Goal: Task Accomplishment & Management: Manage account settings

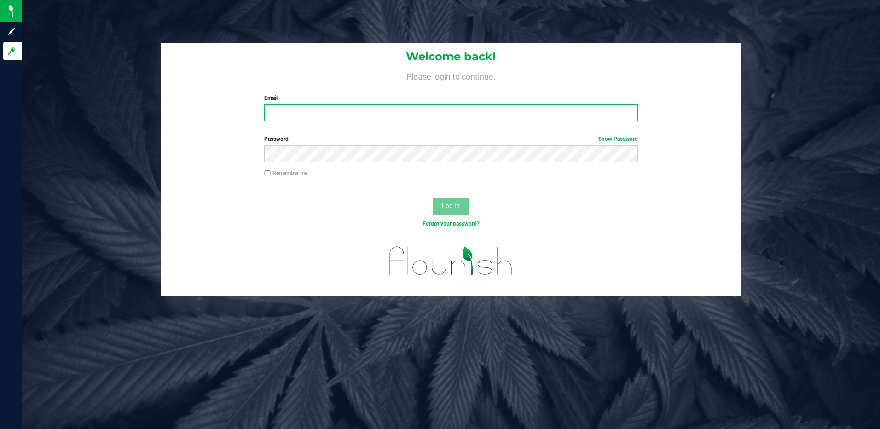
click at [311, 117] on input "Email" at bounding box center [451, 112] width 374 height 17
type input "[EMAIL_ADDRESS][DOMAIN_NAME]"
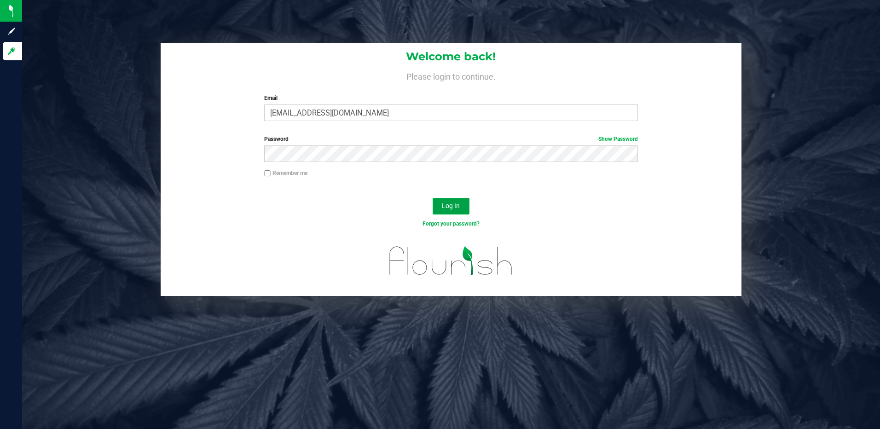
click at [454, 203] on span "Log In" at bounding box center [451, 205] width 18 height 7
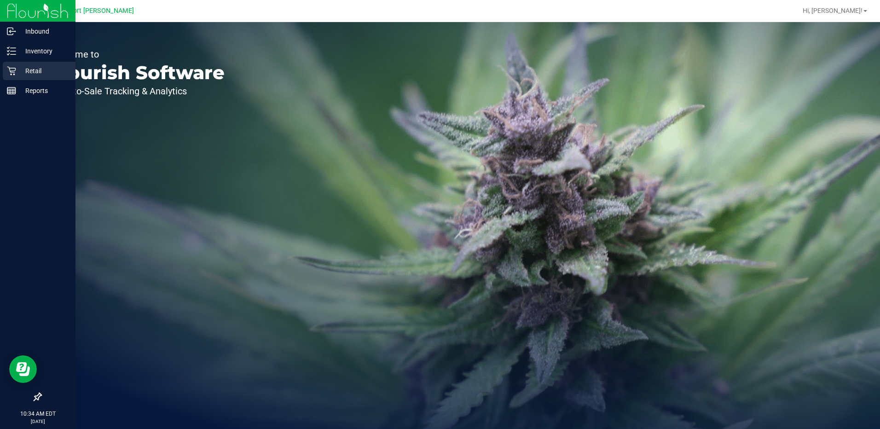
click at [7, 68] on icon at bounding box center [11, 70] width 9 height 9
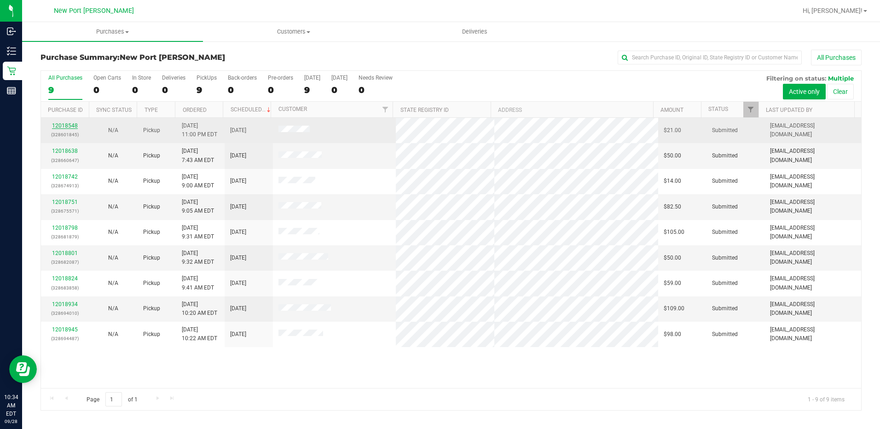
click at [65, 126] on link "12018548" at bounding box center [65, 125] width 26 height 6
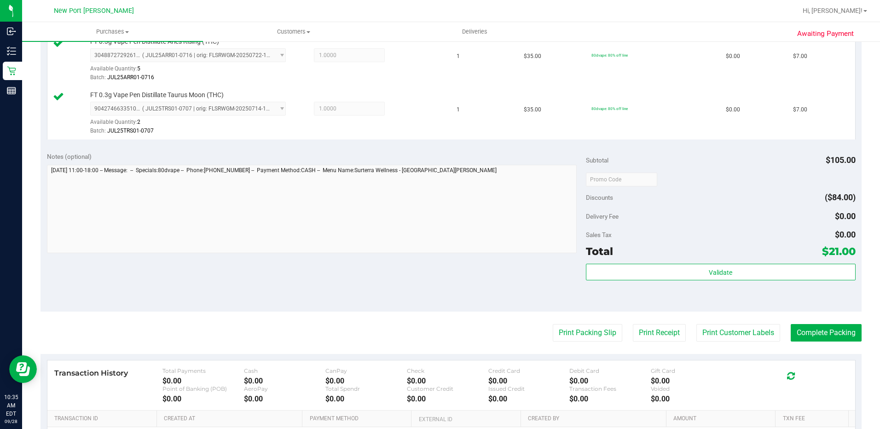
scroll to position [322, 0]
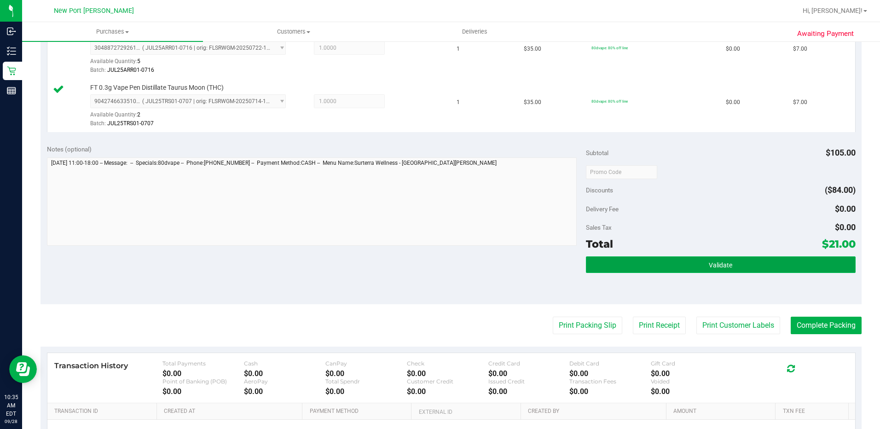
click at [691, 270] on button "Validate" at bounding box center [721, 264] width 270 height 17
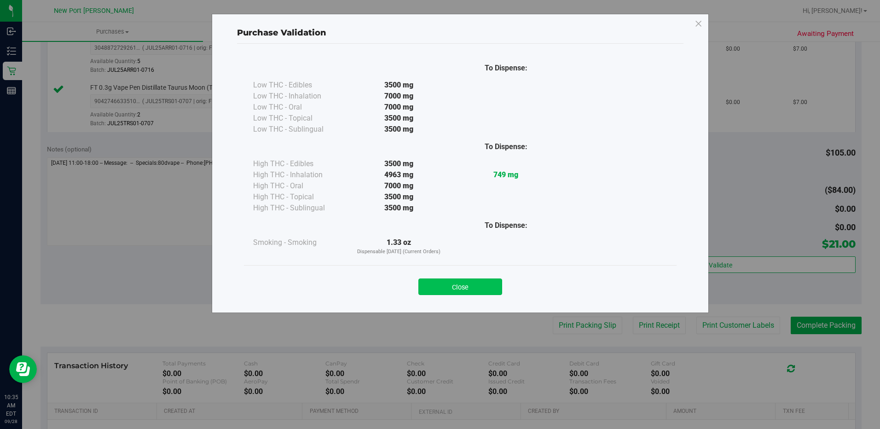
click at [482, 290] on button "Close" at bounding box center [460, 286] width 84 height 17
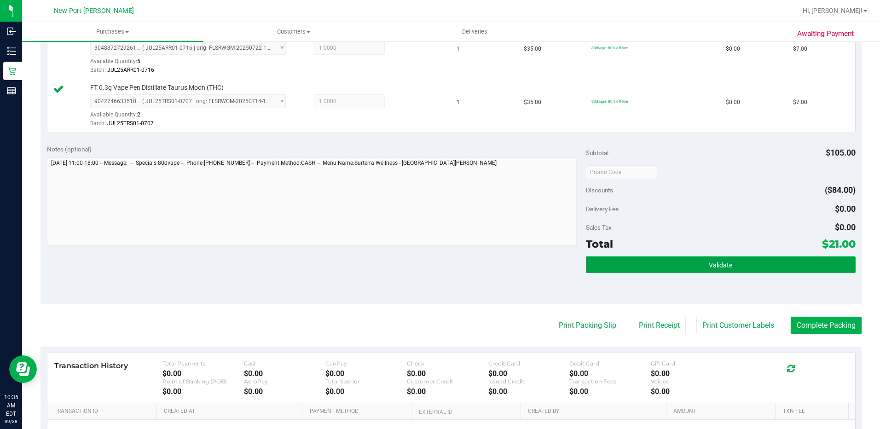
click at [639, 263] on button "Validate" at bounding box center [721, 264] width 270 height 17
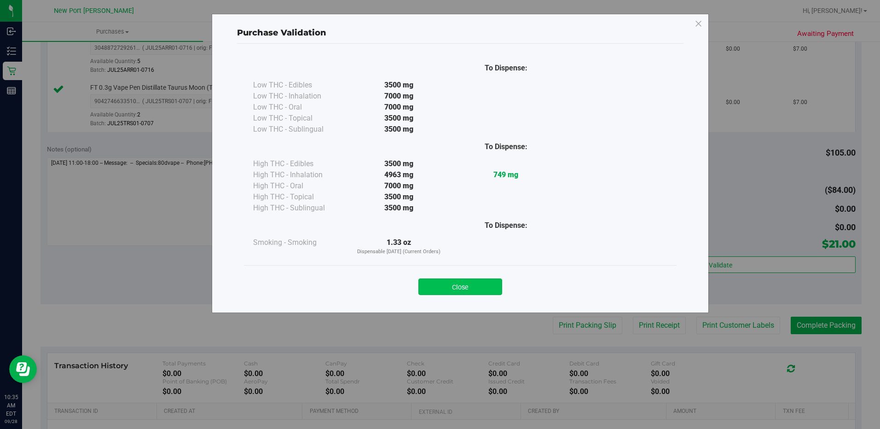
click at [494, 284] on button "Close" at bounding box center [460, 286] width 84 height 17
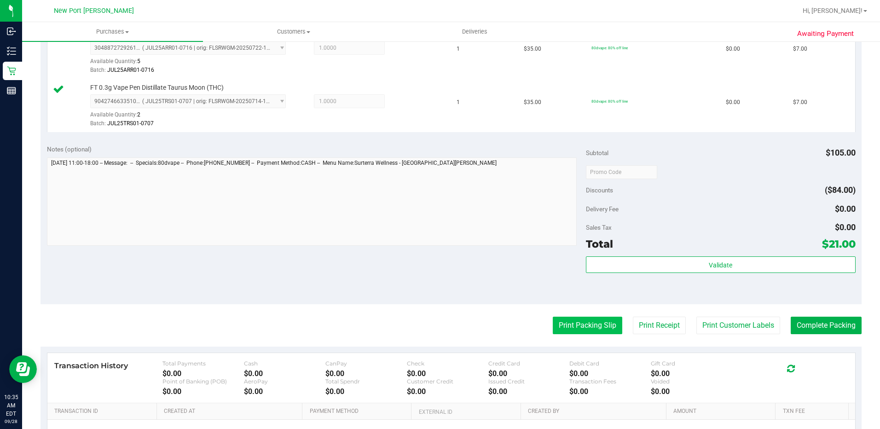
click at [588, 326] on button "Print Packing Slip" at bounding box center [587, 325] width 69 height 17
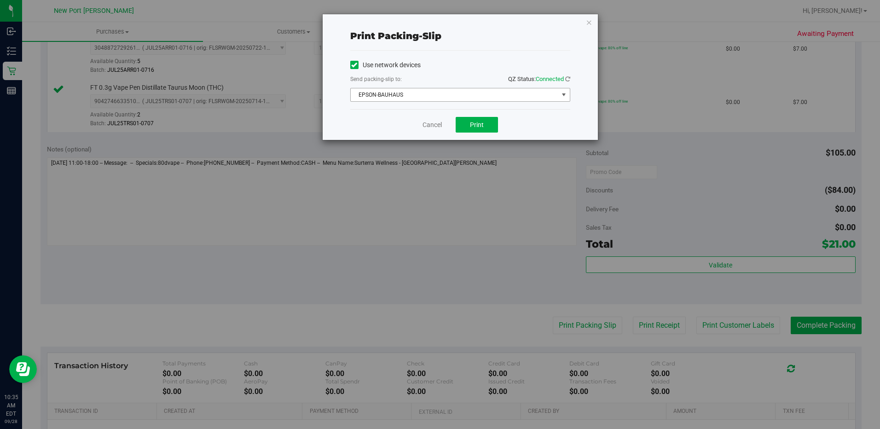
click at [564, 90] on span "select" at bounding box center [564, 94] width 12 height 13
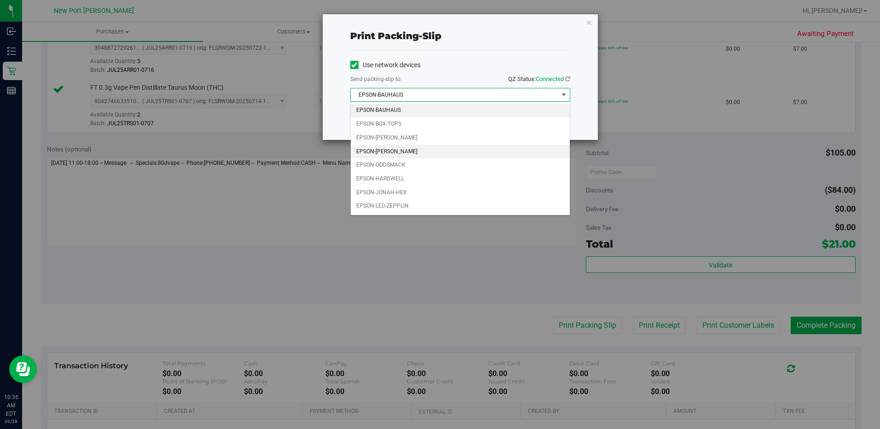
click at [477, 152] on li "EPSON-[PERSON_NAME]" at bounding box center [460, 152] width 219 height 14
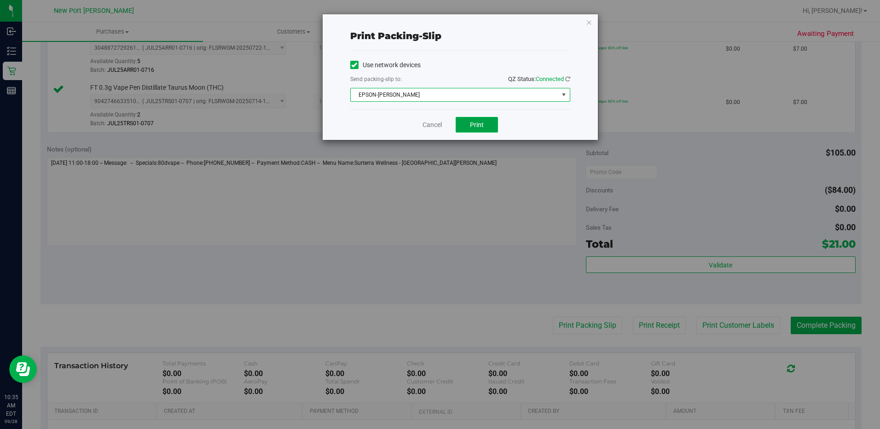
click at [476, 126] on span "Print" at bounding box center [477, 124] width 14 height 7
click at [431, 124] on link "Cancel" at bounding box center [431, 125] width 19 height 10
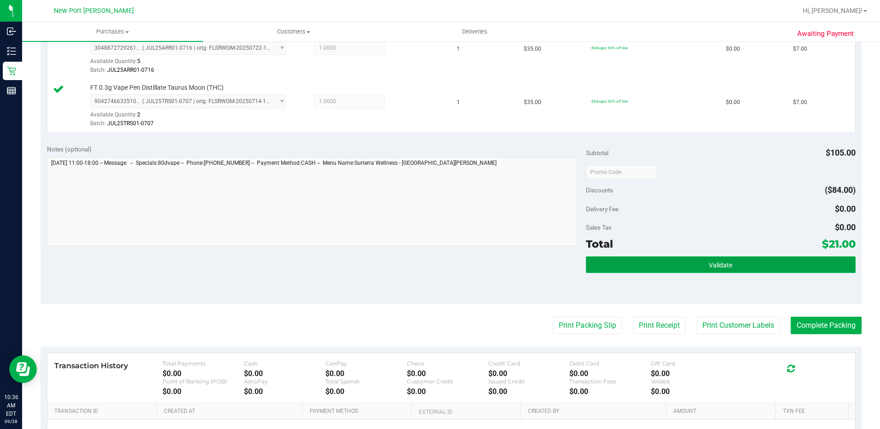
click at [718, 270] on button "Validate" at bounding box center [721, 264] width 270 height 17
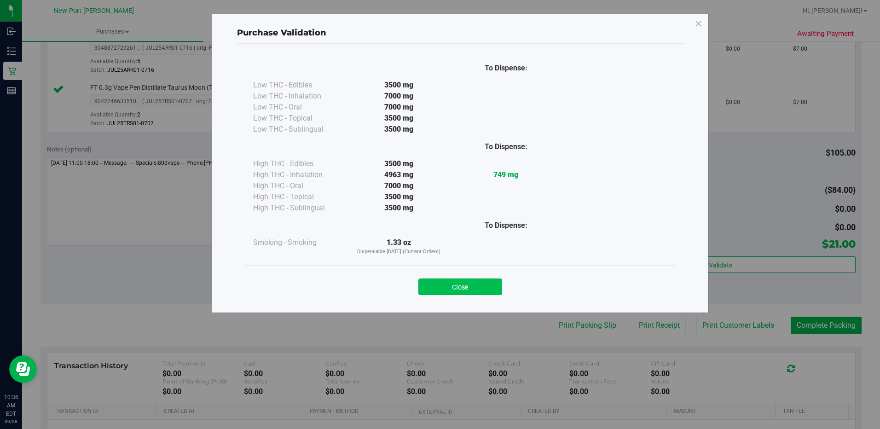
click at [477, 286] on button "Close" at bounding box center [460, 286] width 84 height 17
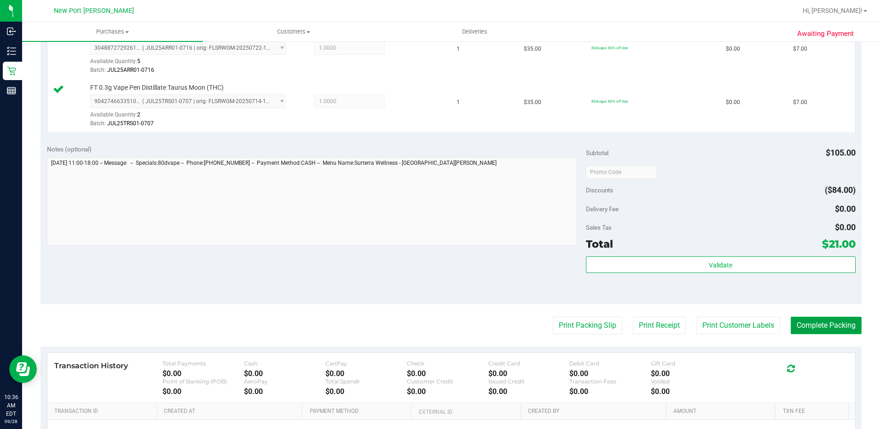
click at [808, 326] on button "Complete Packing" at bounding box center [825, 325] width 71 height 17
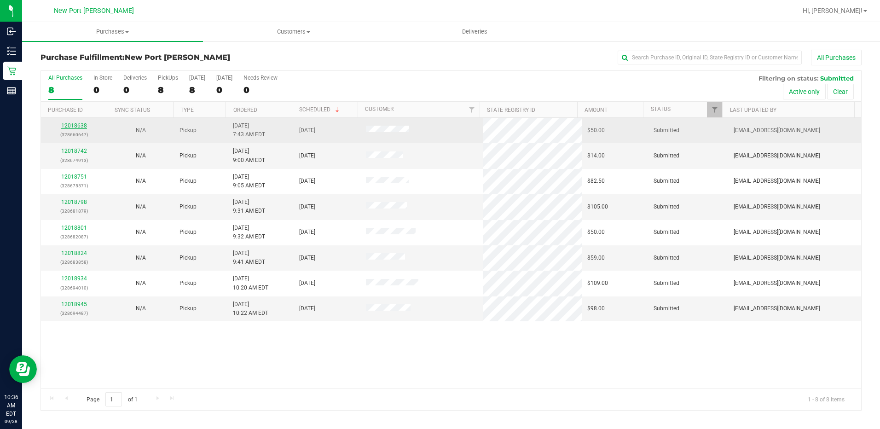
click at [73, 125] on link "12018638" at bounding box center [74, 125] width 26 height 6
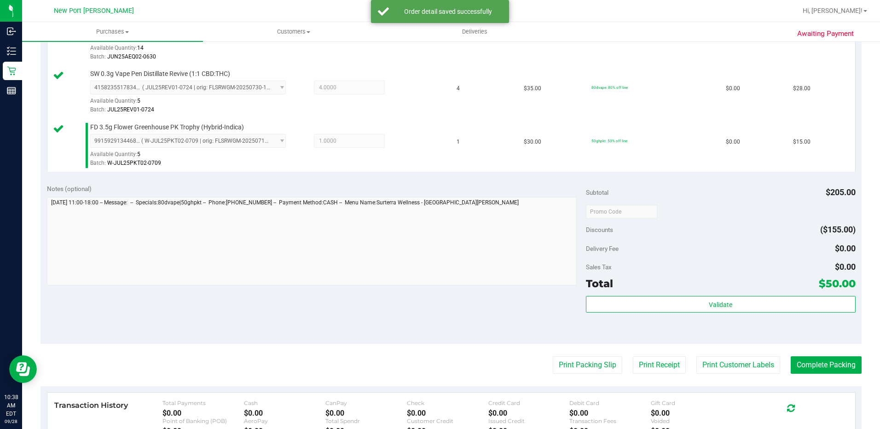
scroll to position [317, 0]
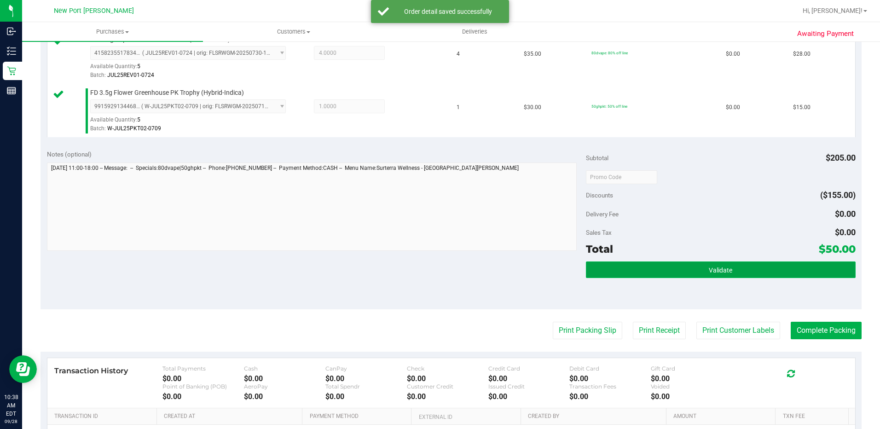
click at [709, 268] on span "Validate" at bounding box center [720, 269] width 23 height 7
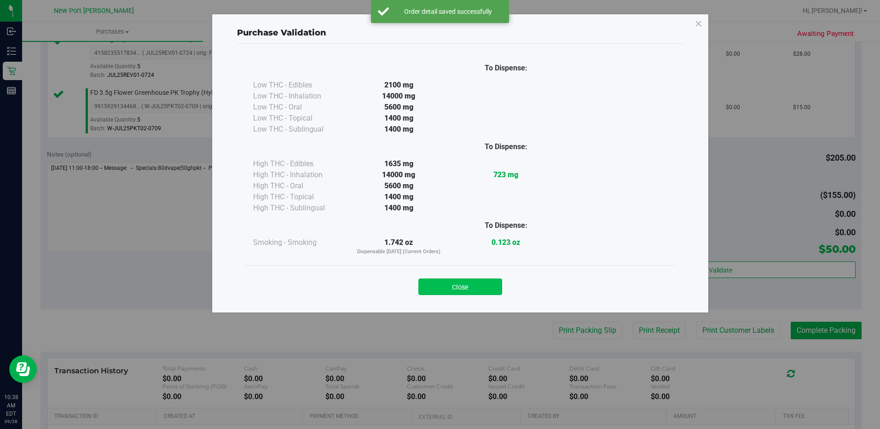
click at [469, 284] on button "Close" at bounding box center [460, 286] width 84 height 17
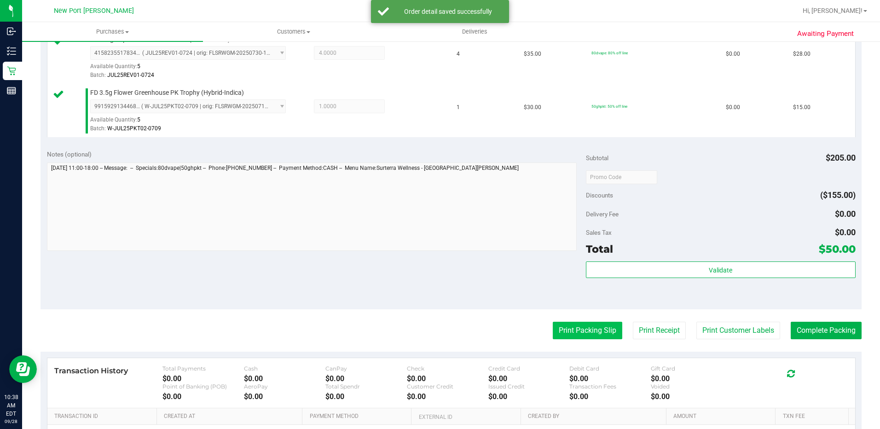
click at [578, 333] on button "Print Packing Slip" at bounding box center [587, 330] width 69 height 17
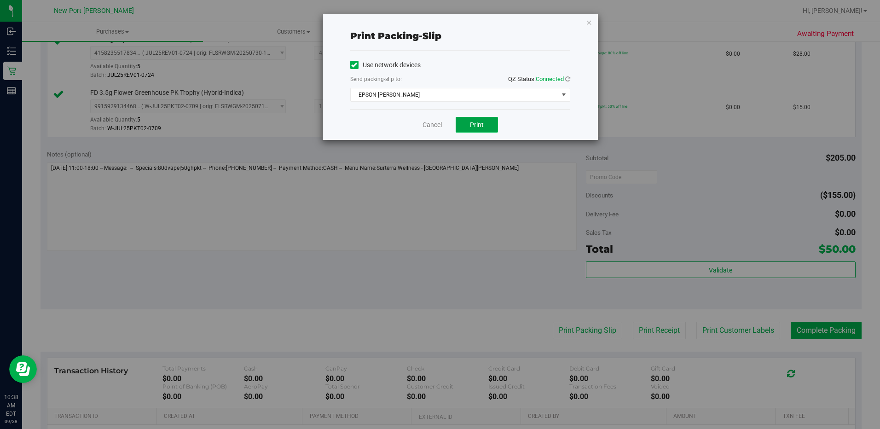
click at [477, 127] on span "Print" at bounding box center [477, 124] width 14 height 7
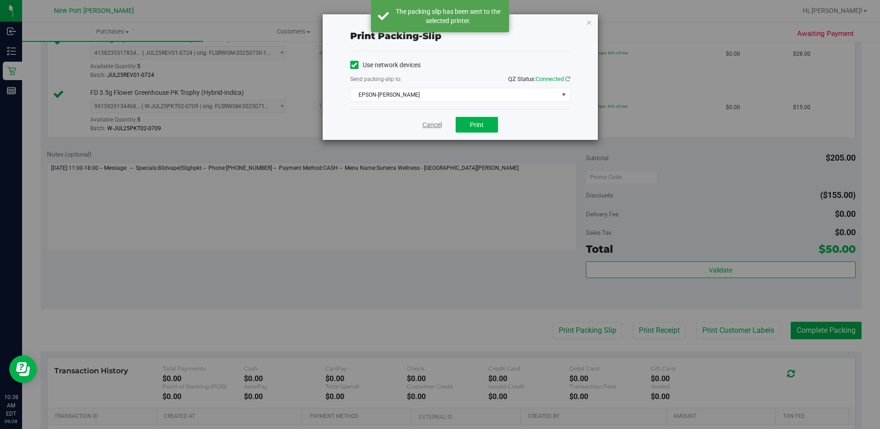
click at [436, 126] on link "Cancel" at bounding box center [431, 125] width 19 height 10
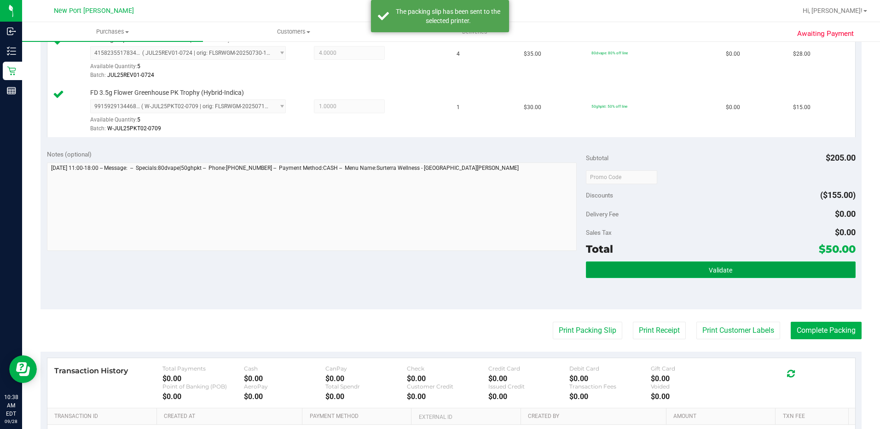
click at [667, 265] on button "Validate" at bounding box center [721, 269] width 270 height 17
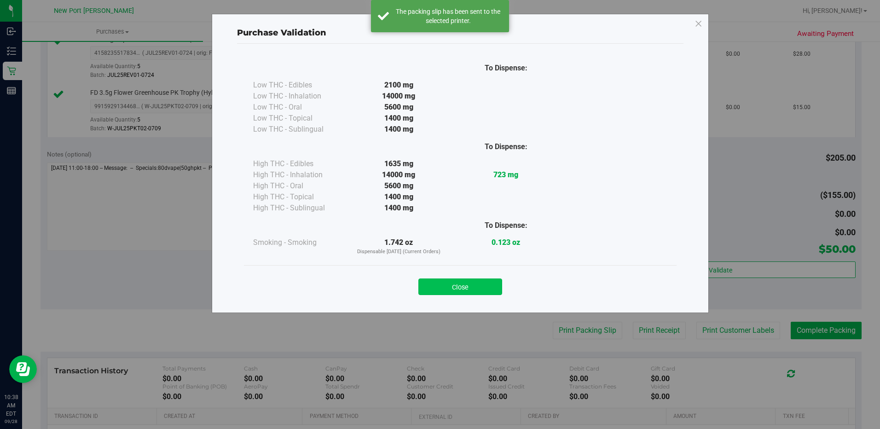
click at [491, 285] on button "Close" at bounding box center [460, 286] width 84 height 17
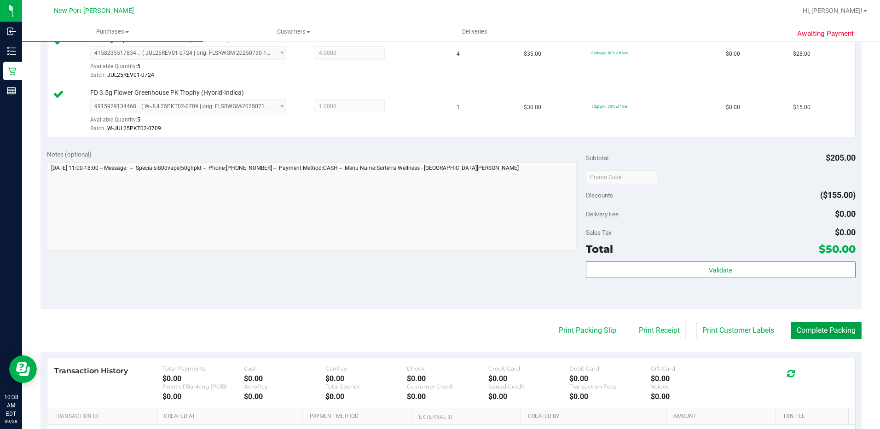
click at [842, 329] on button "Complete Packing" at bounding box center [825, 330] width 71 height 17
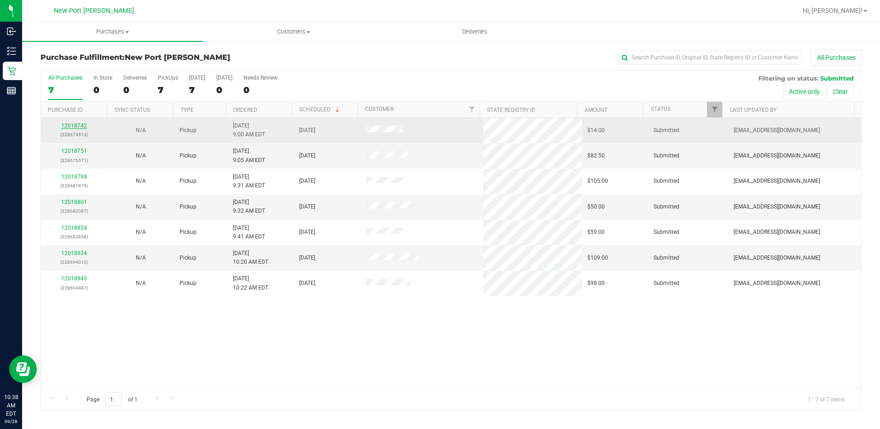
click at [79, 126] on link "12018742" at bounding box center [74, 125] width 26 height 6
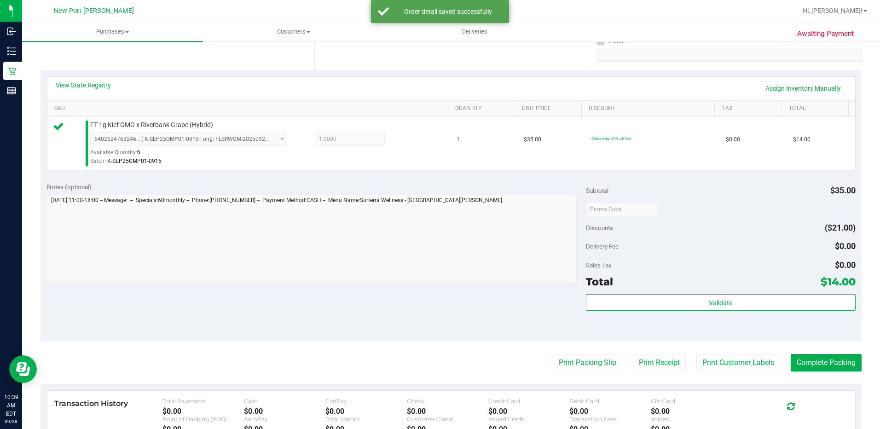
scroll to position [184, 0]
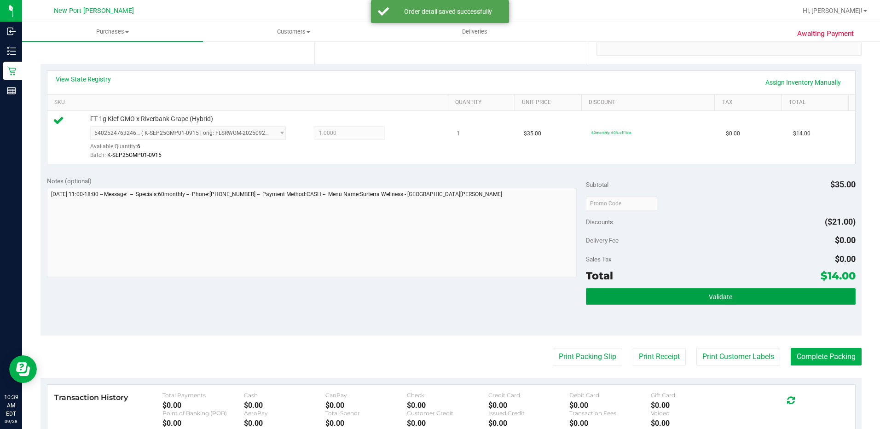
click at [690, 299] on button "Validate" at bounding box center [721, 296] width 270 height 17
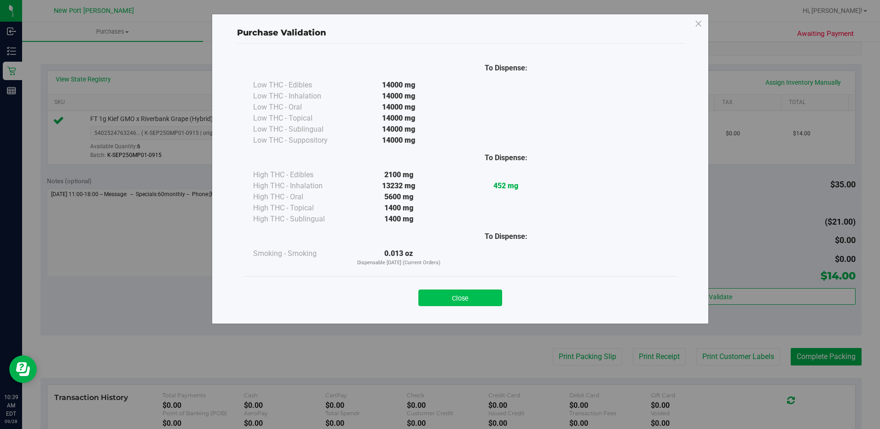
click at [485, 294] on button "Close" at bounding box center [460, 297] width 84 height 17
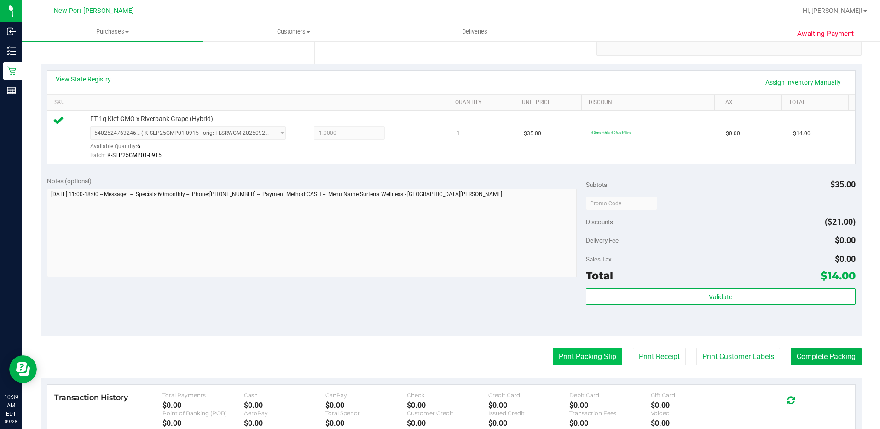
click at [578, 359] on button "Print Packing Slip" at bounding box center [587, 356] width 69 height 17
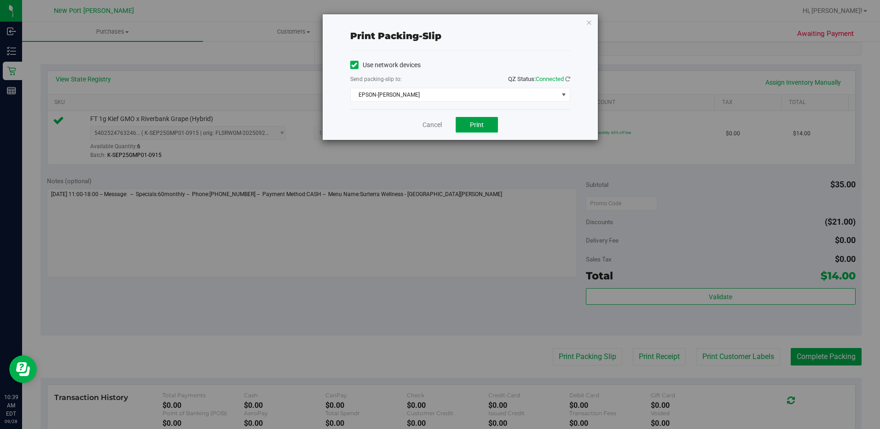
click at [485, 127] on button "Print" at bounding box center [477, 125] width 42 height 16
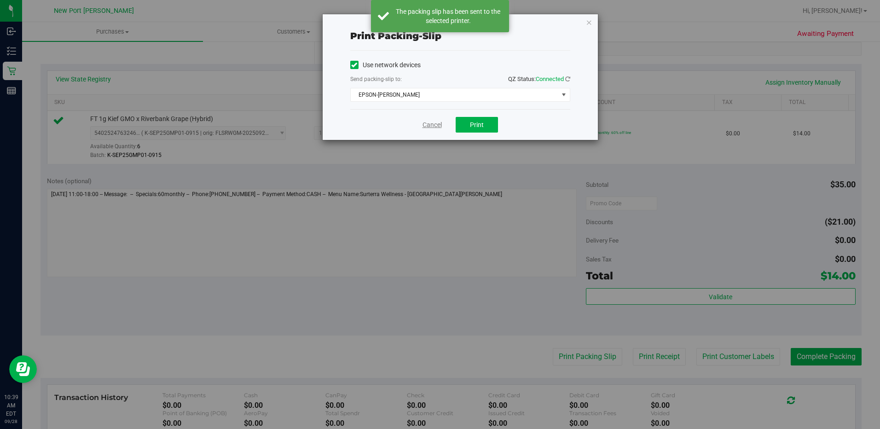
click at [429, 121] on link "Cancel" at bounding box center [431, 125] width 19 height 10
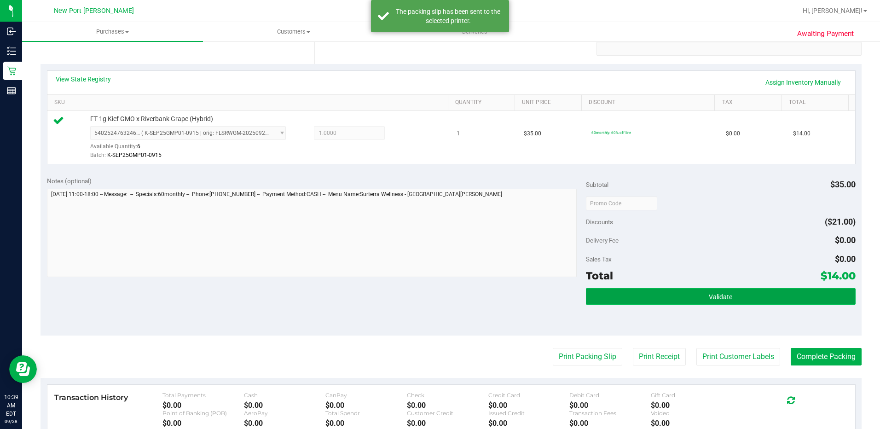
click at [669, 294] on button "Validate" at bounding box center [721, 296] width 270 height 17
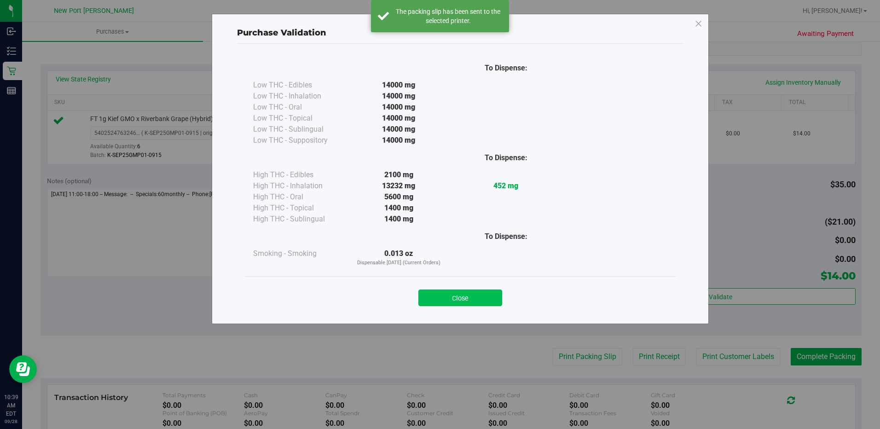
click at [482, 293] on button "Close" at bounding box center [460, 297] width 84 height 17
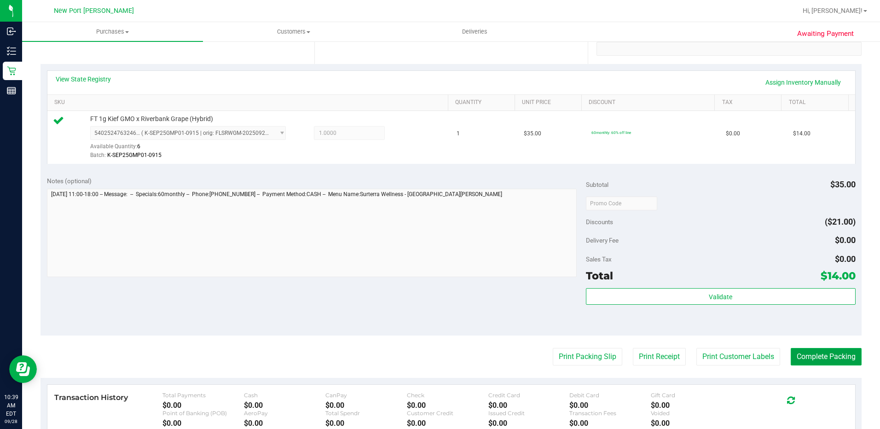
click at [810, 355] on button "Complete Packing" at bounding box center [825, 356] width 71 height 17
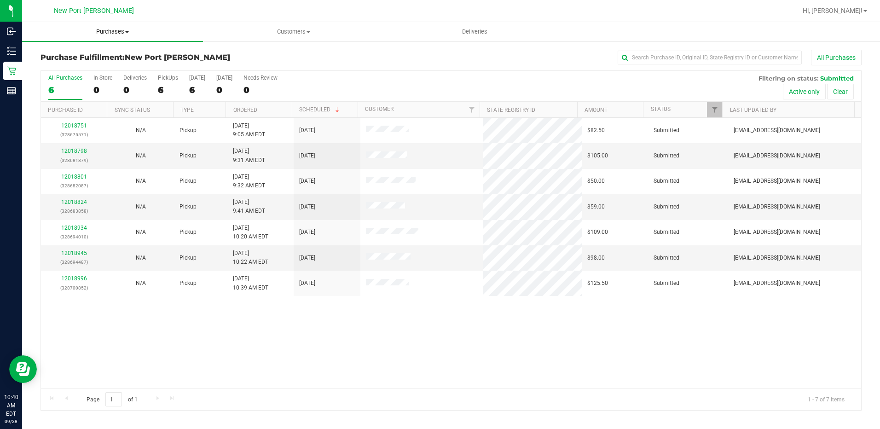
click at [122, 29] on span "Purchases" at bounding box center [112, 32] width 181 height 8
click at [112, 67] on li "Fulfillment" at bounding box center [112, 66] width 181 height 11
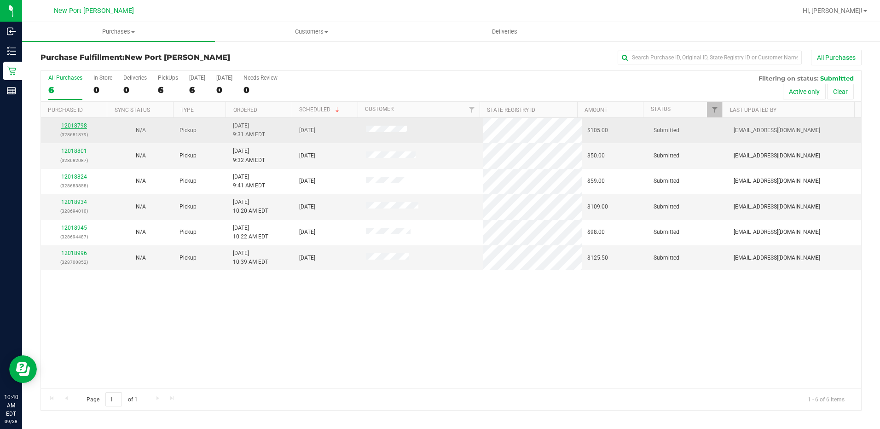
click at [78, 125] on link "12018798" at bounding box center [74, 125] width 26 height 6
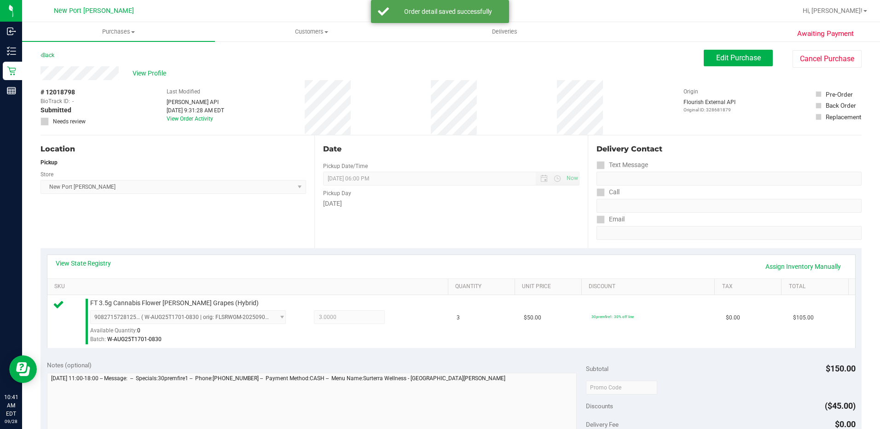
scroll to position [230, 0]
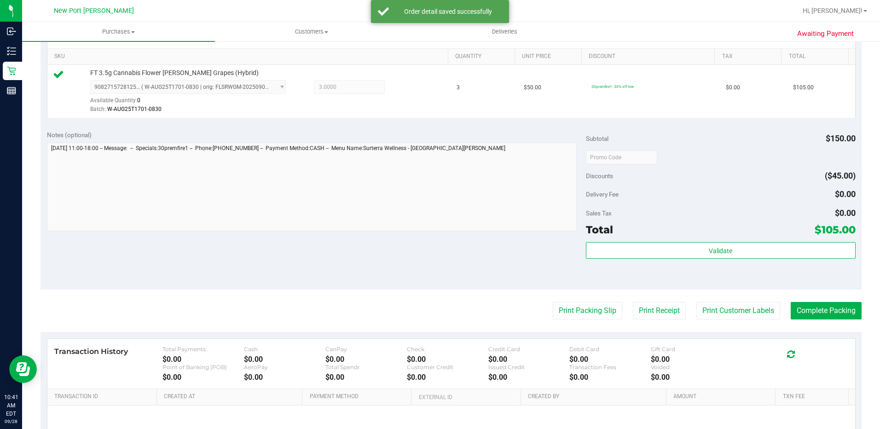
click at [714, 237] on div "Total $105.00" at bounding box center [721, 229] width 270 height 17
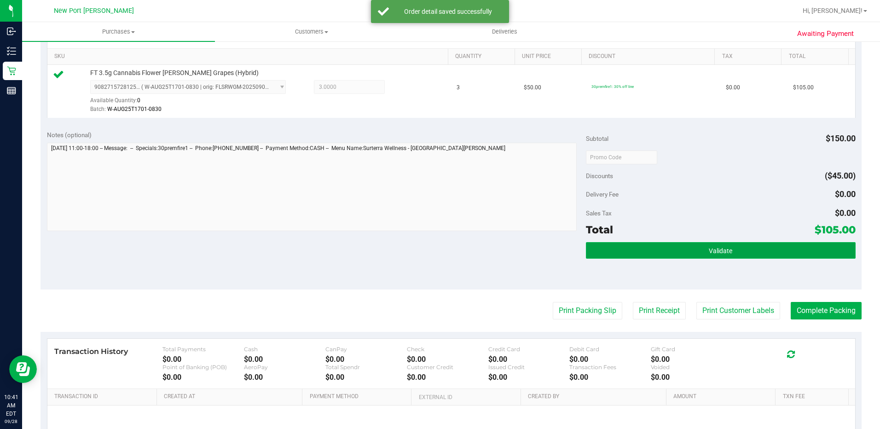
click at [714, 248] on span "Validate" at bounding box center [720, 250] width 23 height 7
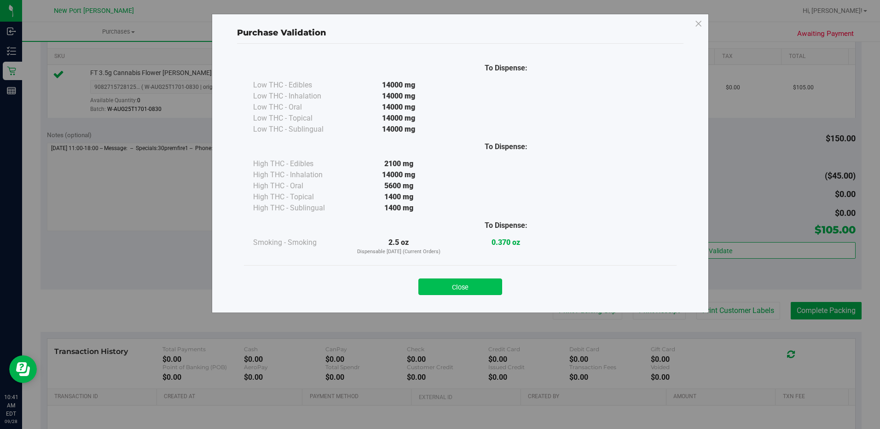
click at [458, 285] on button "Close" at bounding box center [460, 286] width 84 height 17
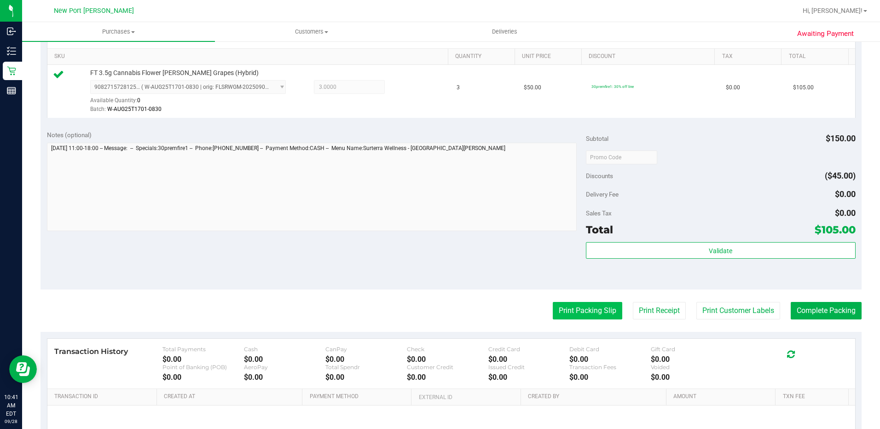
click at [577, 309] on button "Print Packing Slip" at bounding box center [587, 310] width 69 height 17
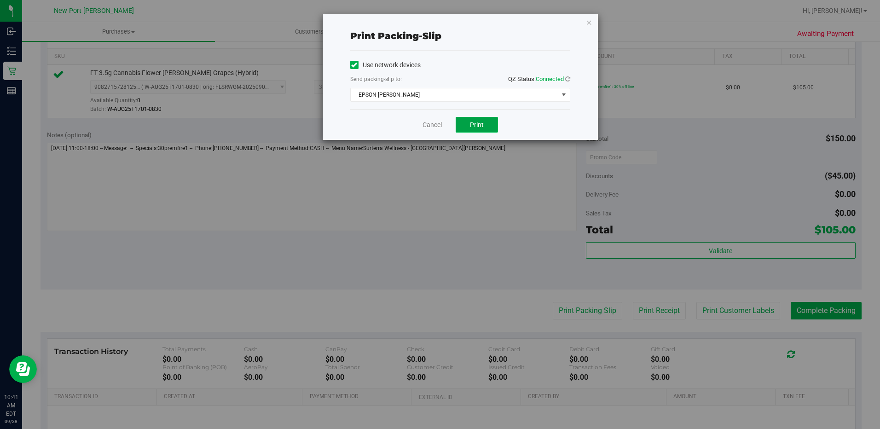
click at [481, 120] on button "Print" at bounding box center [477, 125] width 42 height 16
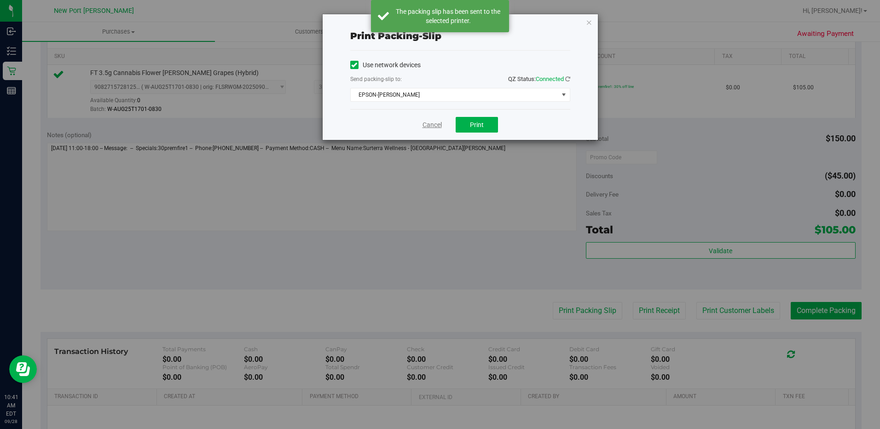
click at [427, 126] on link "Cancel" at bounding box center [431, 125] width 19 height 10
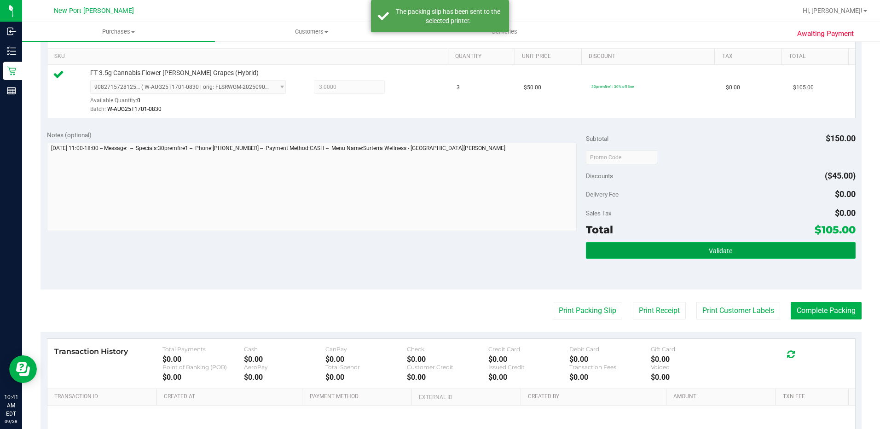
click at [676, 253] on button "Validate" at bounding box center [721, 250] width 270 height 17
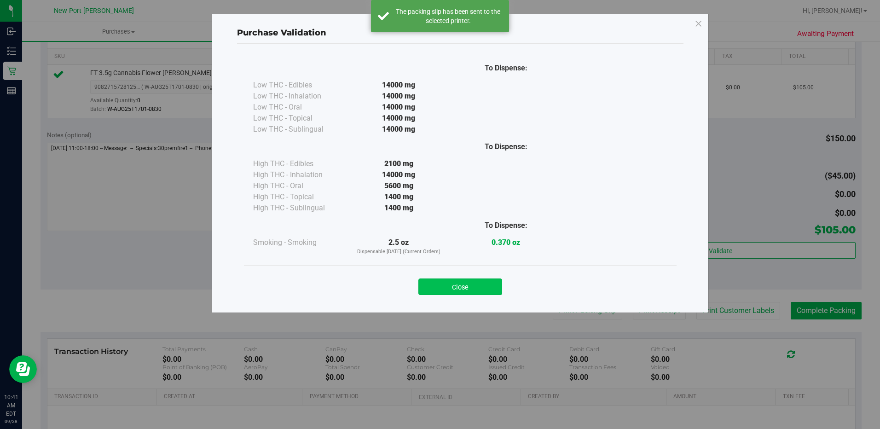
click at [484, 285] on button "Close" at bounding box center [460, 286] width 84 height 17
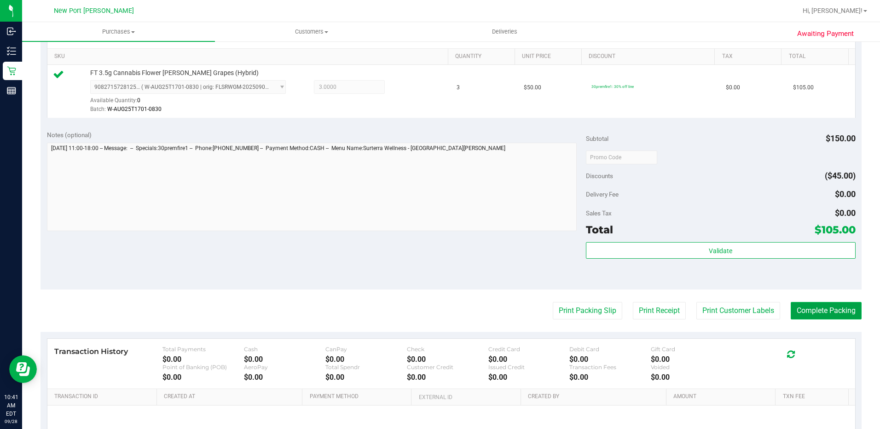
click at [813, 312] on button "Complete Packing" at bounding box center [825, 310] width 71 height 17
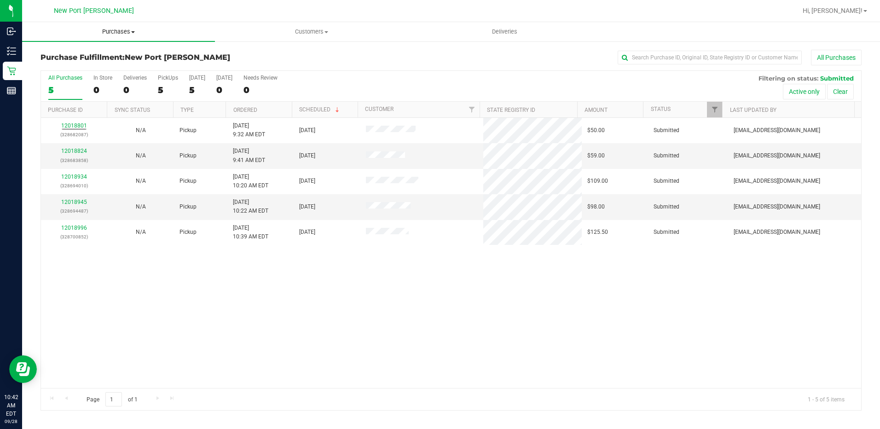
click at [119, 31] on span "Purchases" at bounding box center [118, 32] width 193 height 8
click at [108, 65] on li "Fulfillment" at bounding box center [118, 66] width 193 height 11
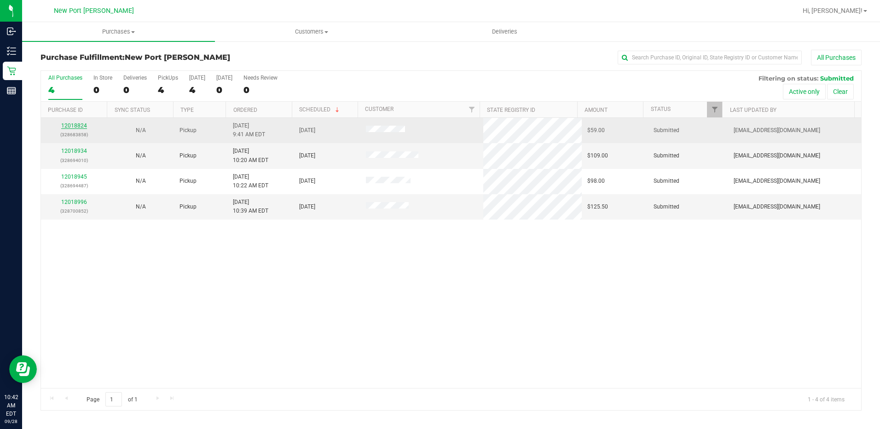
click at [81, 127] on link "12018824" at bounding box center [74, 125] width 26 height 6
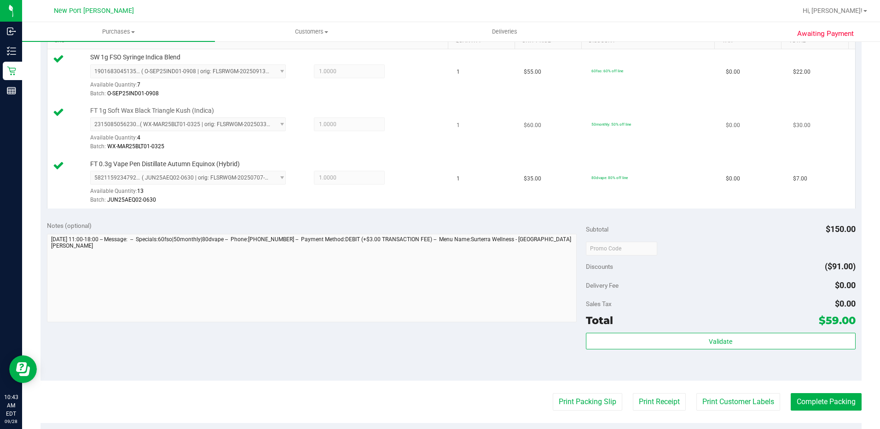
scroll to position [322, 0]
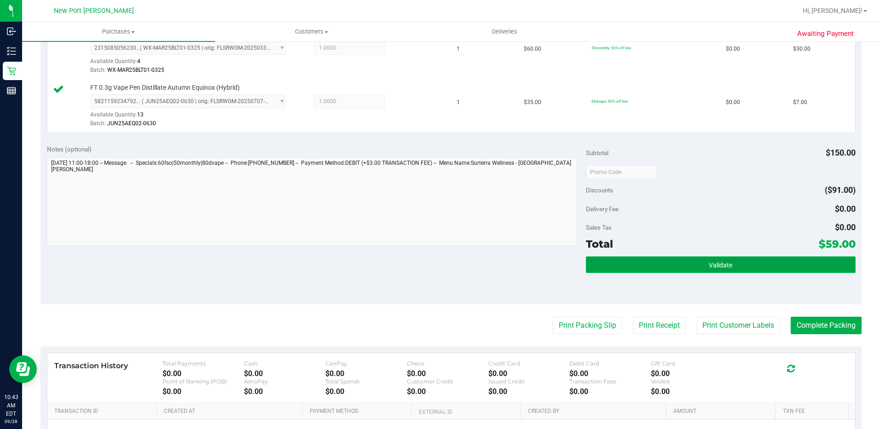
click at [724, 262] on span "Validate" at bounding box center [720, 264] width 23 height 7
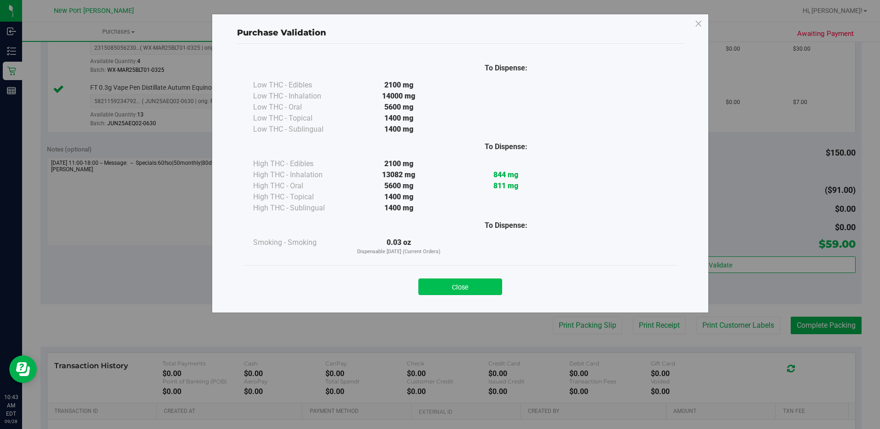
click at [481, 287] on button "Close" at bounding box center [460, 286] width 84 height 17
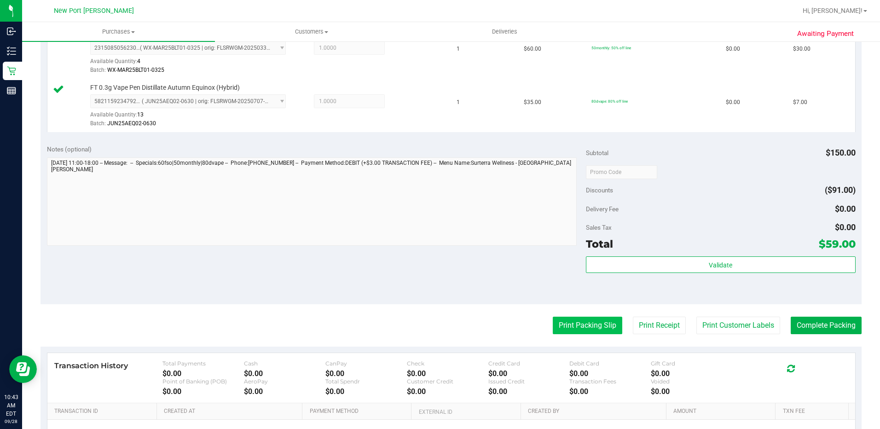
click at [574, 329] on button "Print Packing Slip" at bounding box center [587, 325] width 69 height 17
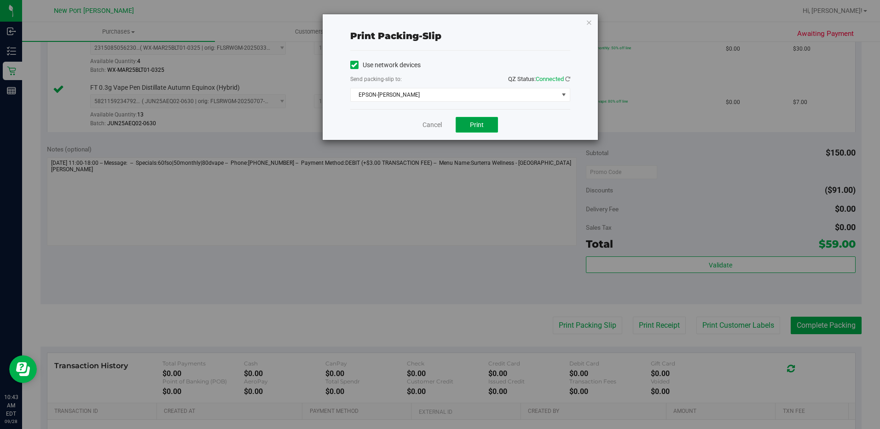
click at [487, 122] on button "Print" at bounding box center [477, 125] width 42 height 16
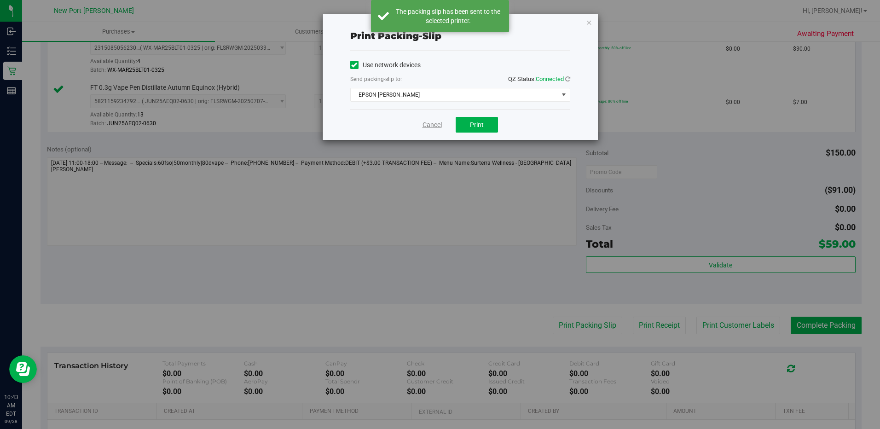
click at [428, 127] on link "Cancel" at bounding box center [431, 125] width 19 height 10
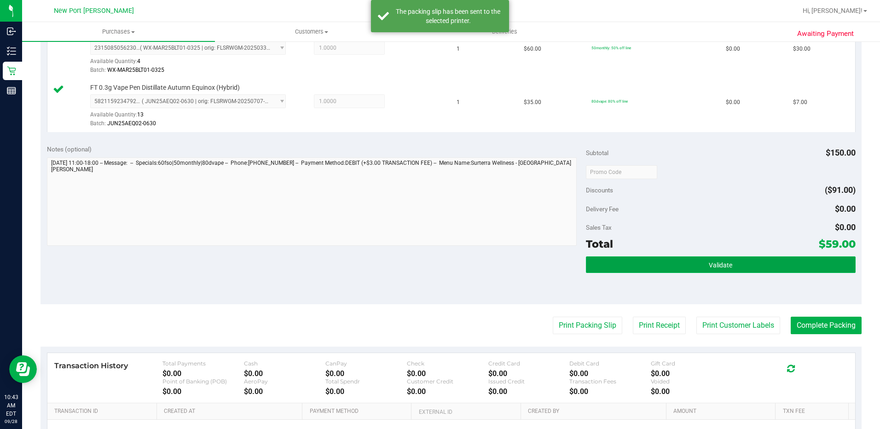
click at [657, 270] on button "Validate" at bounding box center [721, 264] width 270 height 17
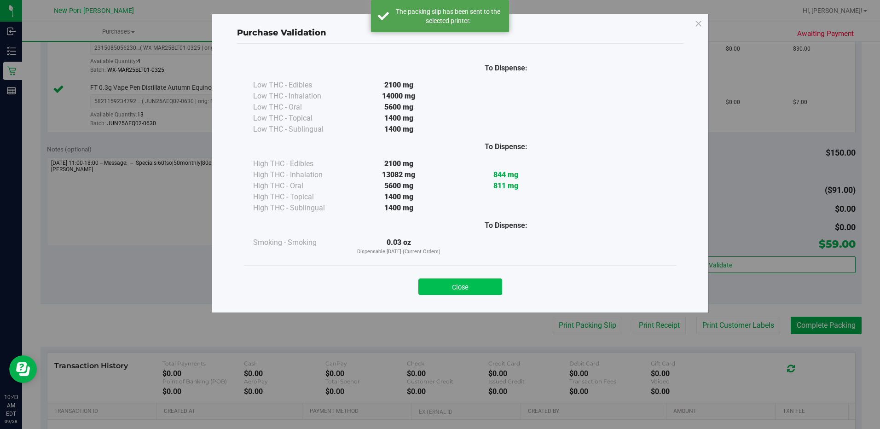
click at [467, 292] on button "Close" at bounding box center [460, 286] width 84 height 17
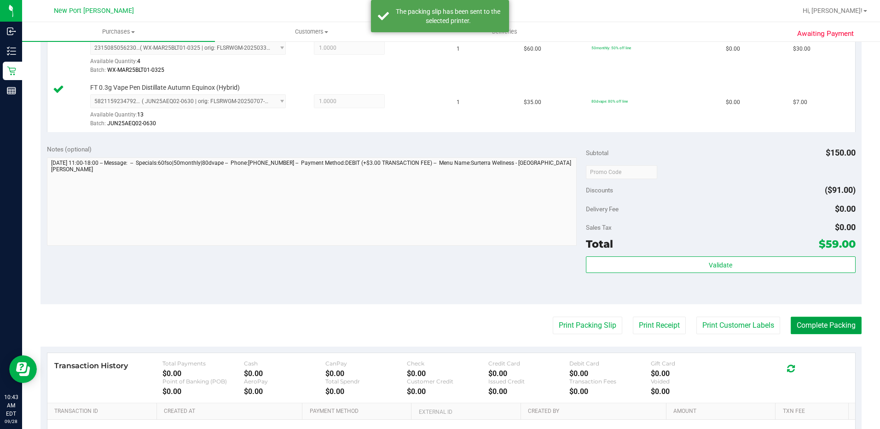
click at [801, 327] on button "Complete Packing" at bounding box center [825, 325] width 71 height 17
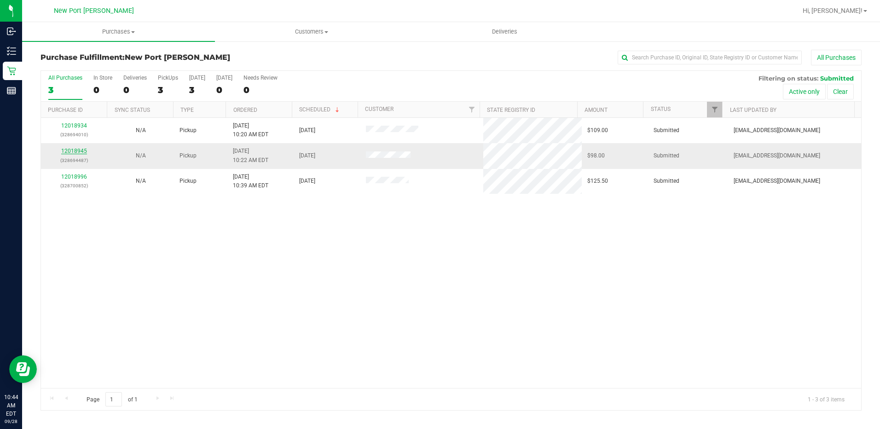
click at [71, 150] on link "12018945" at bounding box center [74, 151] width 26 height 6
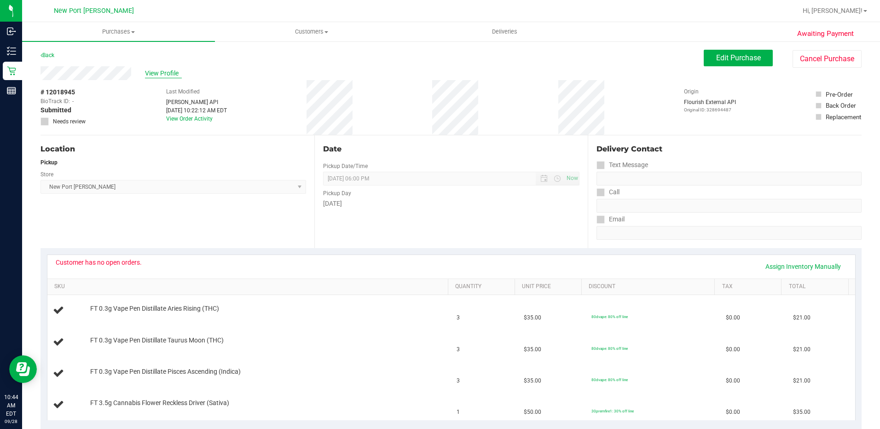
click at [158, 75] on span "View Profile" at bounding box center [163, 74] width 37 height 10
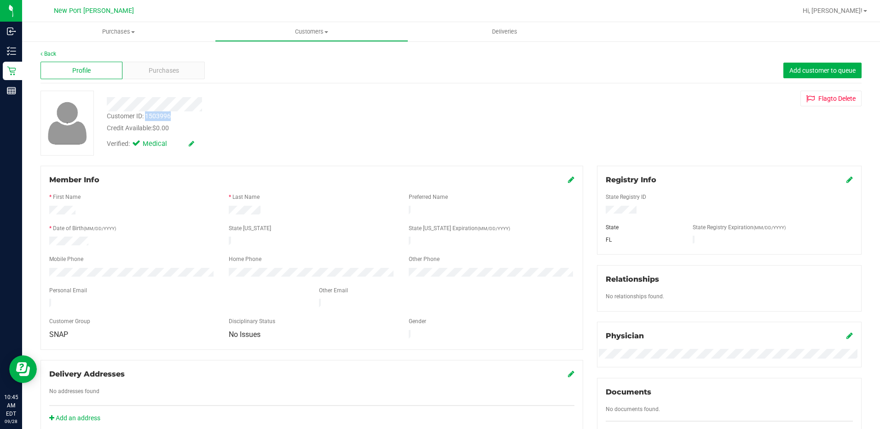
drag, startPoint x: 146, startPoint y: 116, endPoint x: 177, endPoint y: 116, distance: 30.4
click at [177, 116] on div "Customer ID: 1503996 Credit Available: $0.00" at bounding box center [308, 122] width 417 height 22
drag, startPoint x: 177, startPoint y: 116, endPoint x: 169, endPoint y: 116, distance: 7.8
copy div "1503996"
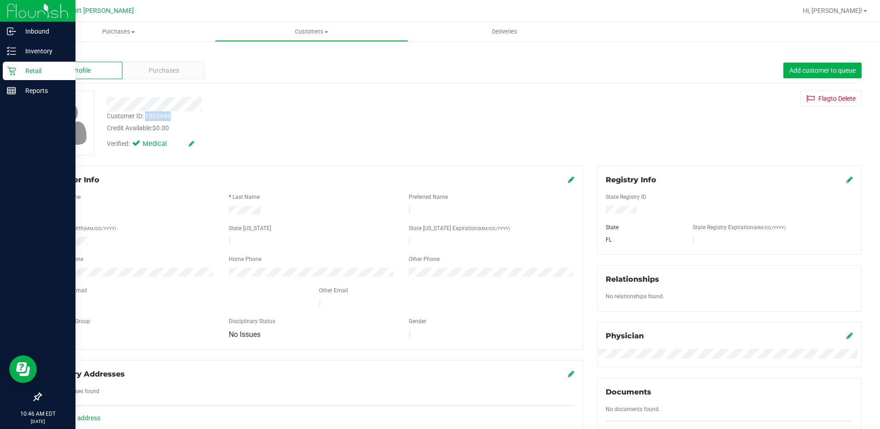
click at [13, 71] on icon at bounding box center [11, 71] width 9 height 9
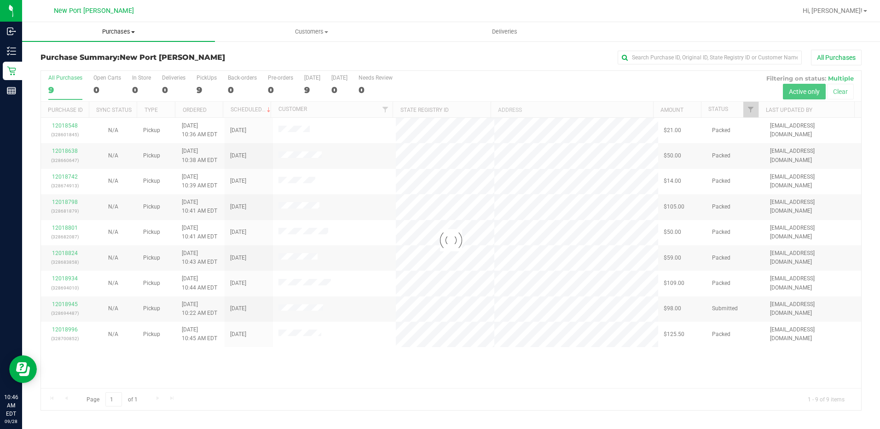
click at [122, 32] on span "Purchases" at bounding box center [118, 32] width 193 height 8
click at [108, 69] on li "Fulfillment" at bounding box center [118, 66] width 193 height 11
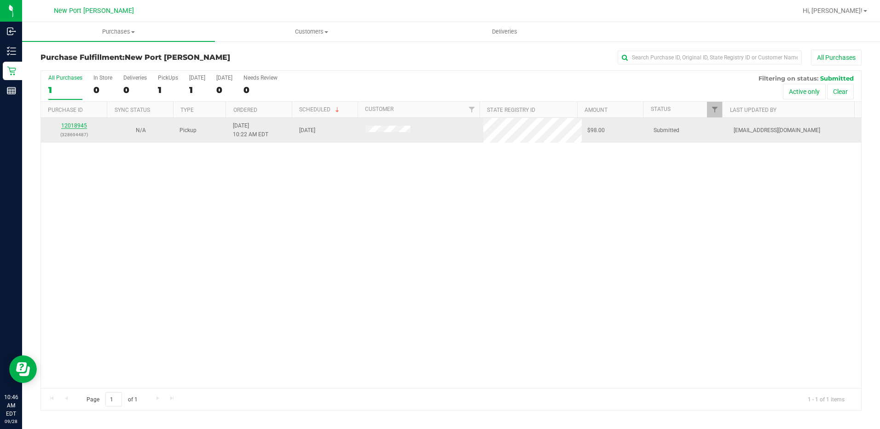
click at [67, 127] on link "12018945" at bounding box center [74, 125] width 26 height 6
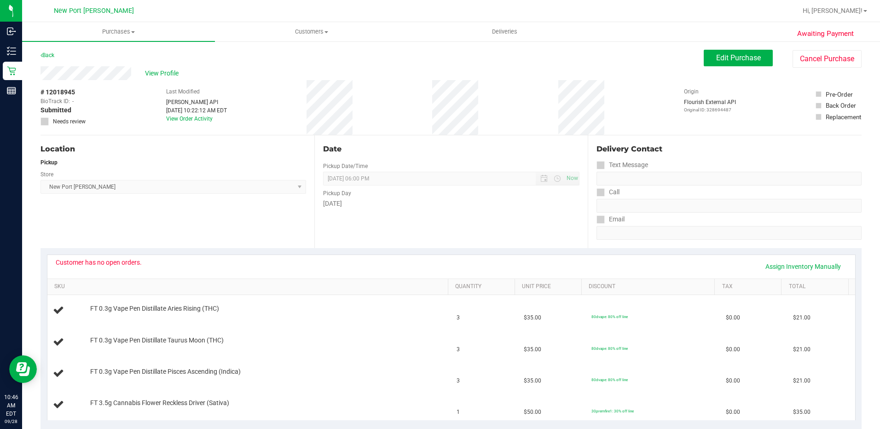
click at [46, 121] on icon at bounding box center [45, 121] width 6 height 0
click at [716, 60] on span "Edit Purchase" at bounding box center [738, 57] width 45 height 9
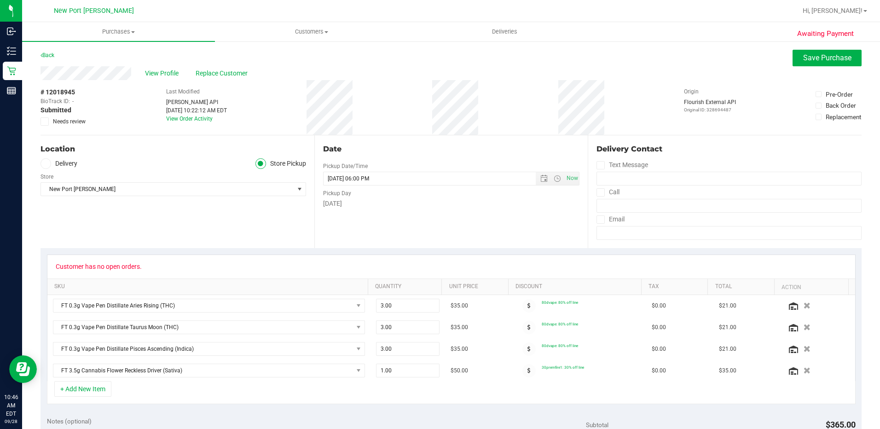
click at [46, 121] on icon at bounding box center [45, 121] width 6 height 0
click at [0, 0] on input "Needs review" at bounding box center [0, 0] width 0 height 0
click at [815, 60] on span "Save Purchase" at bounding box center [827, 57] width 48 height 9
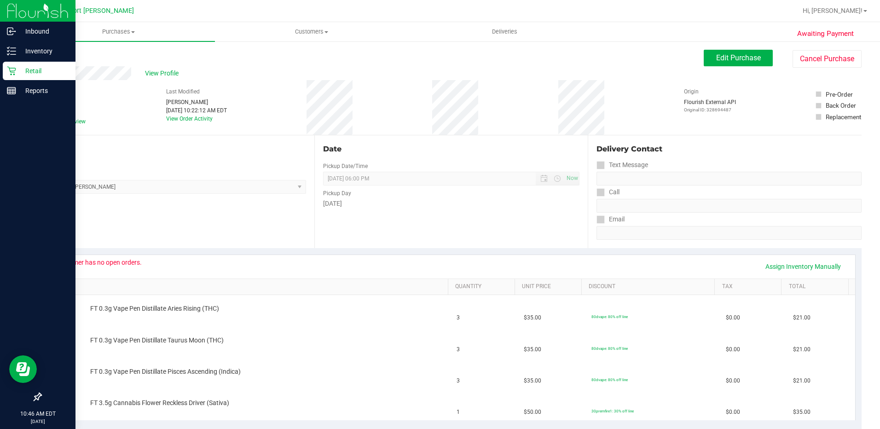
click at [9, 69] on icon at bounding box center [11, 70] width 9 height 9
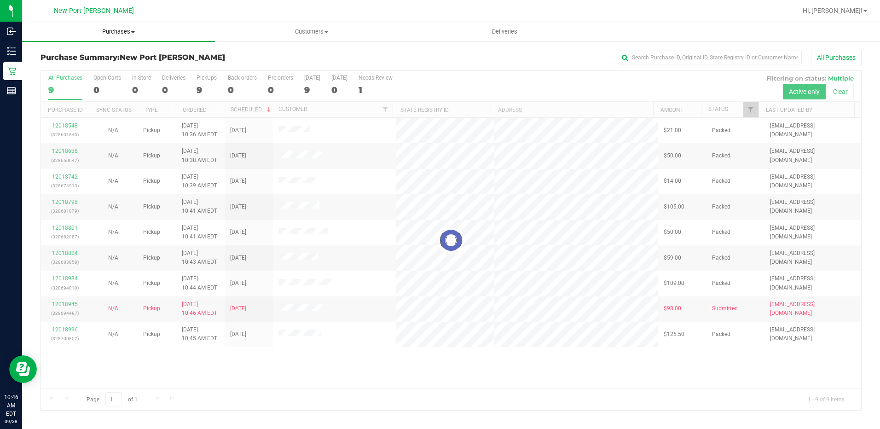
click at [127, 30] on span "Purchases" at bounding box center [118, 32] width 193 height 8
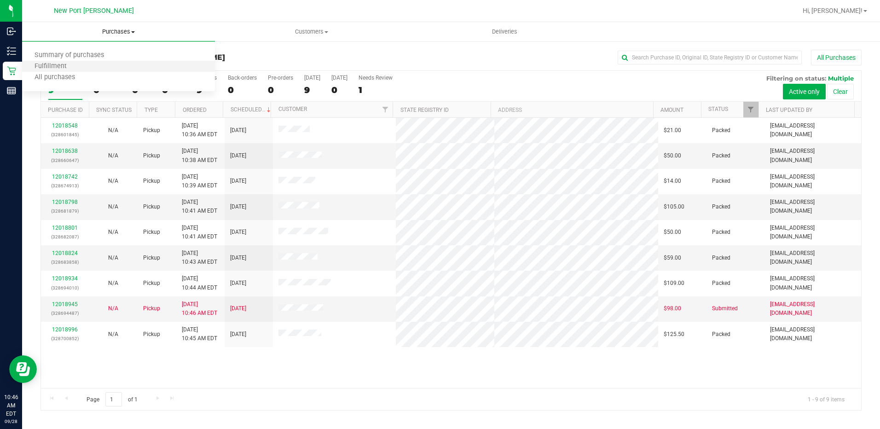
click at [102, 67] on li "Fulfillment" at bounding box center [118, 66] width 193 height 11
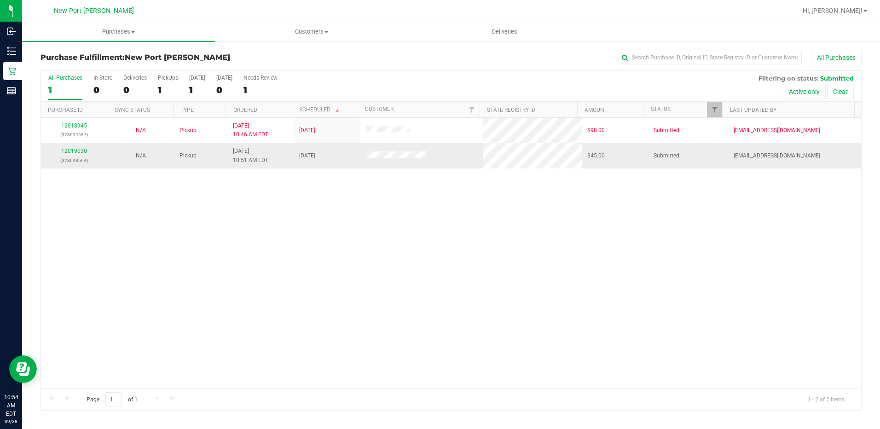
click at [74, 150] on link "12019030" at bounding box center [74, 151] width 26 height 6
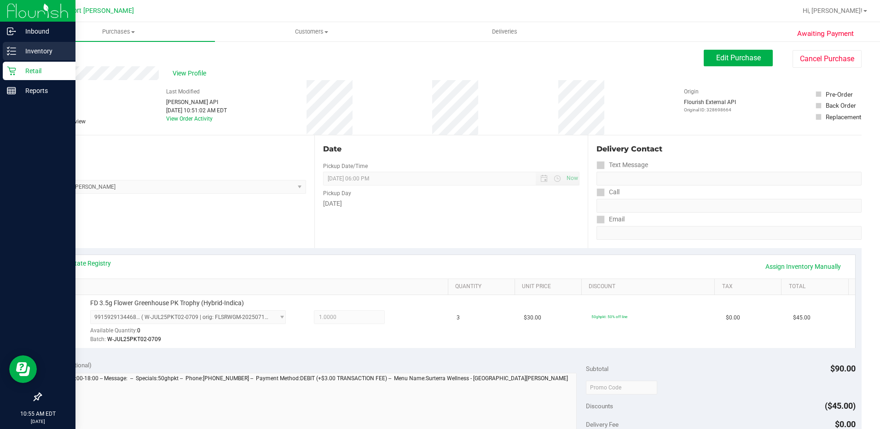
click at [11, 47] on icon at bounding box center [11, 50] width 9 height 9
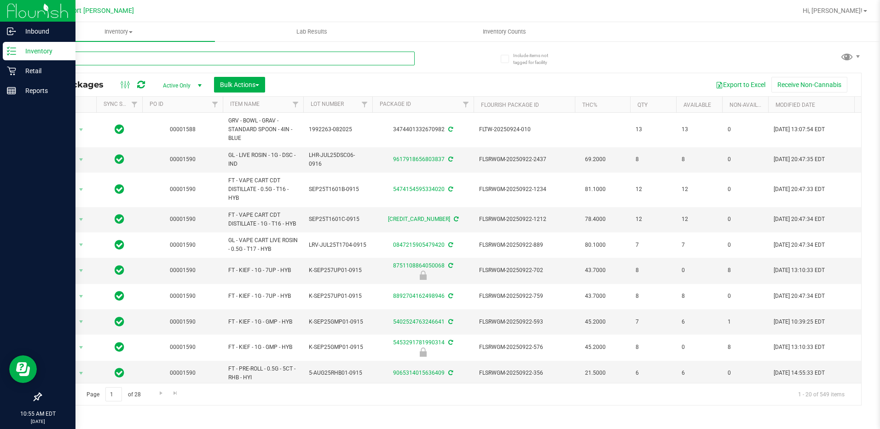
click at [88, 57] on input "text" at bounding box center [227, 59] width 374 height 14
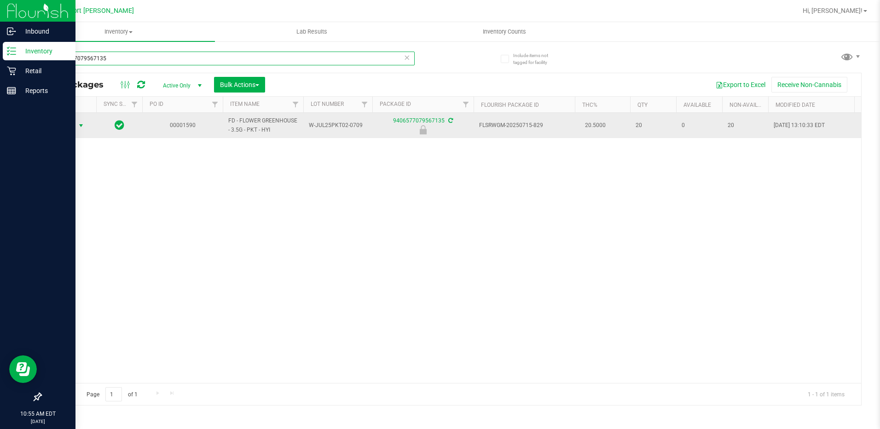
type input "9406577079567135"
click at [79, 126] on span "select" at bounding box center [80, 125] width 7 height 7
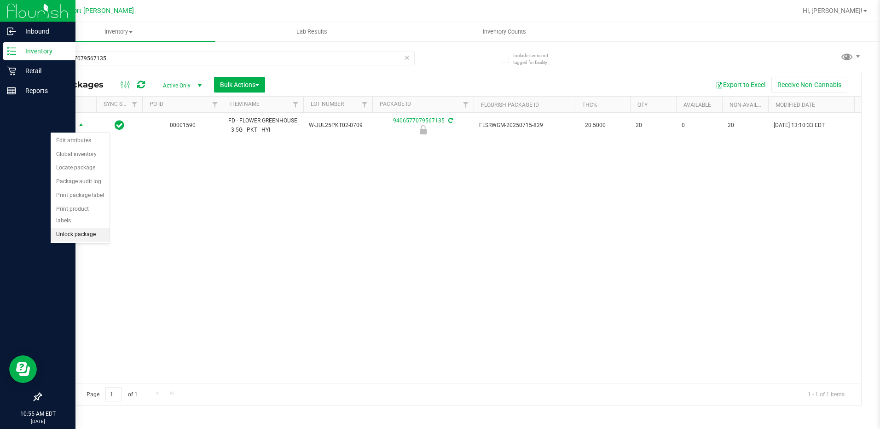
click at [89, 228] on li "Unlock package" at bounding box center [80, 235] width 59 height 14
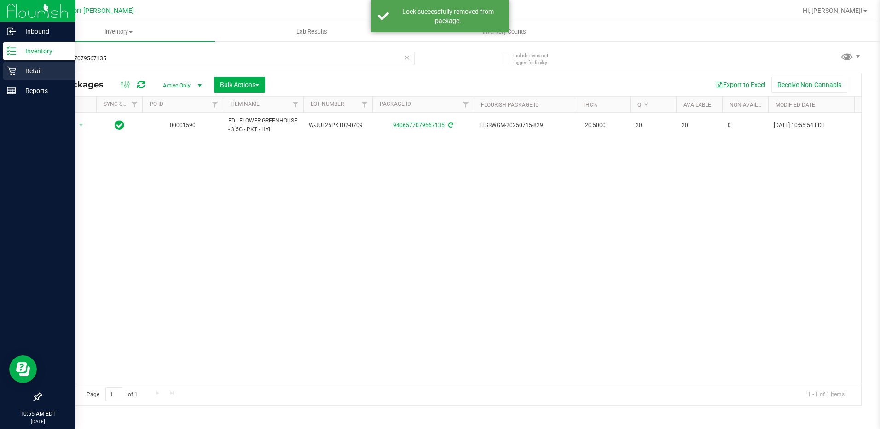
click at [15, 69] on icon at bounding box center [11, 70] width 9 height 9
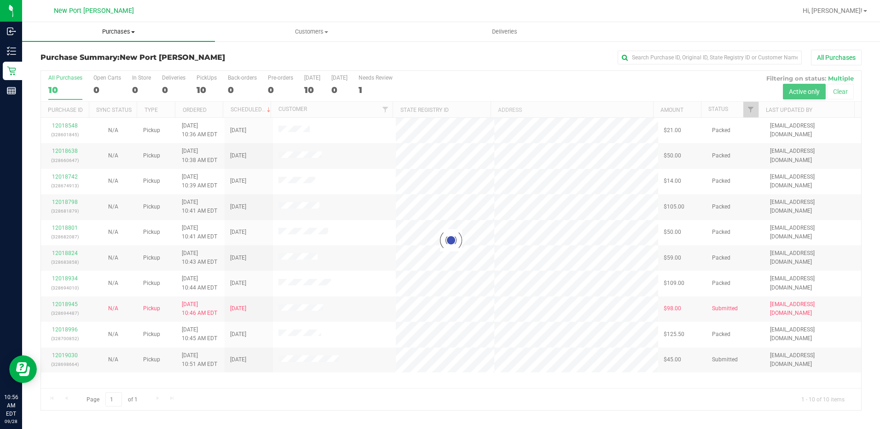
click at [128, 31] on span "Purchases" at bounding box center [118, 32] width 193 height 8
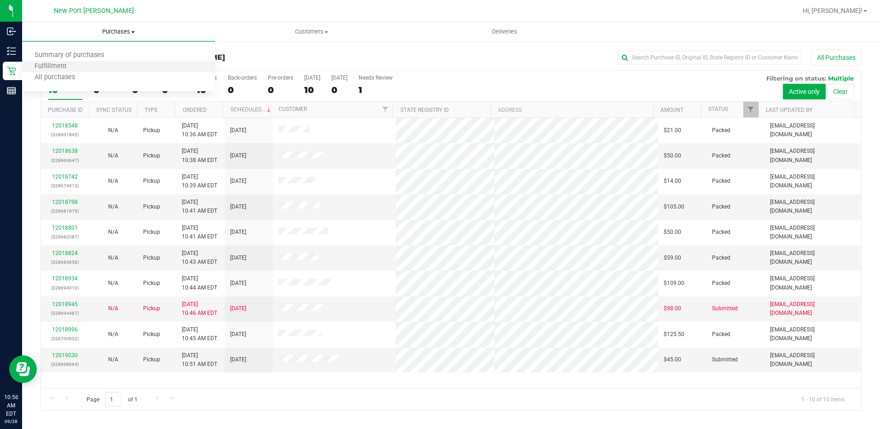
click at [115, 69] on li "Fulfillment" at bounding box center [118, 66] width 193 height 11
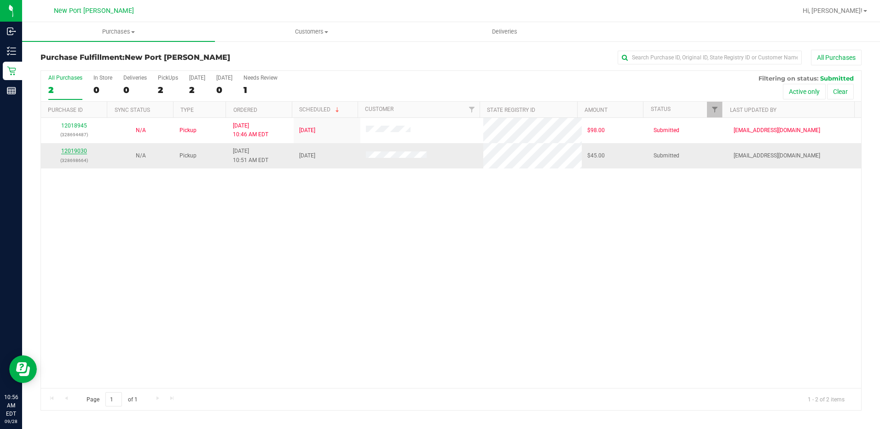
click at [76, 151] on link "12019030" at bounding box center [74, 151] width 26 height 6
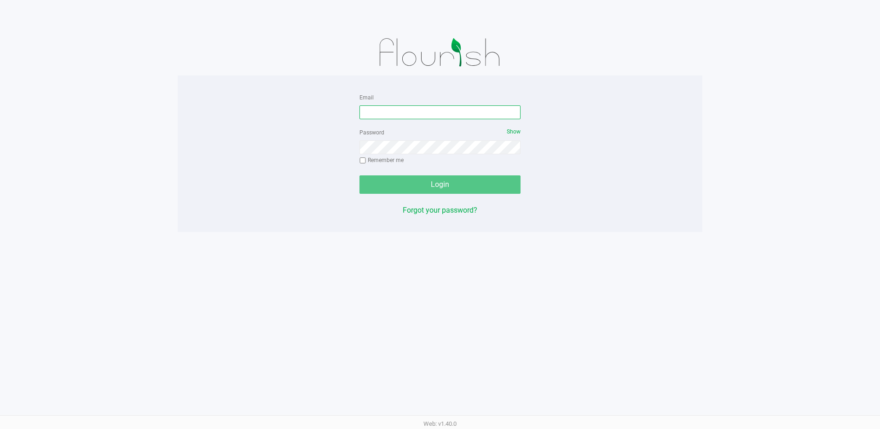
click at [378, 114] on input "Email" at bounding box center [439, 112] width 161 height 14
type input "[EMAIL_ADDRESS][DOMAIN_NAME]"
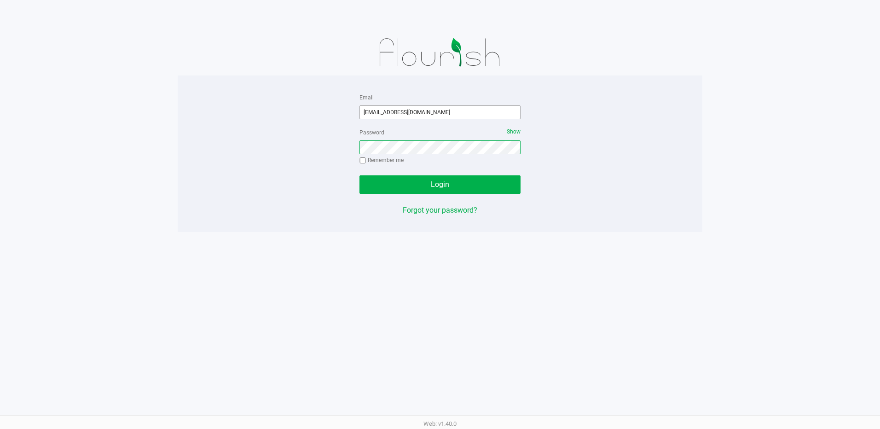
click at [359, 175] on button "Login" at bounding box center [439, 184] width 161 height 18
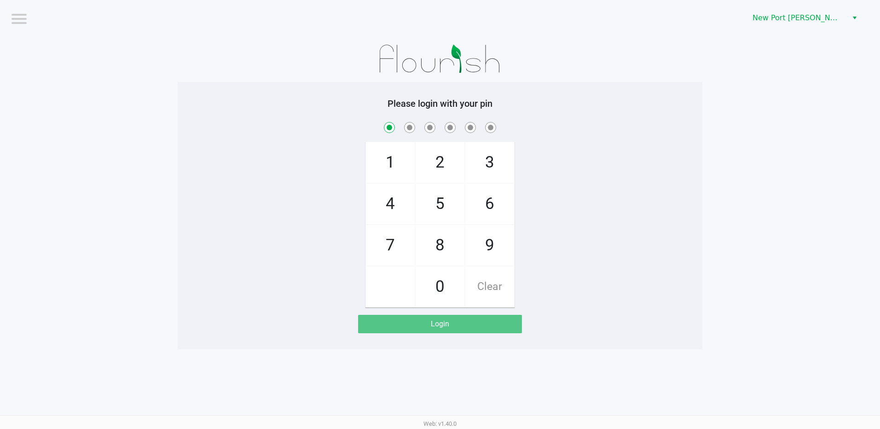
checkbox input "true"
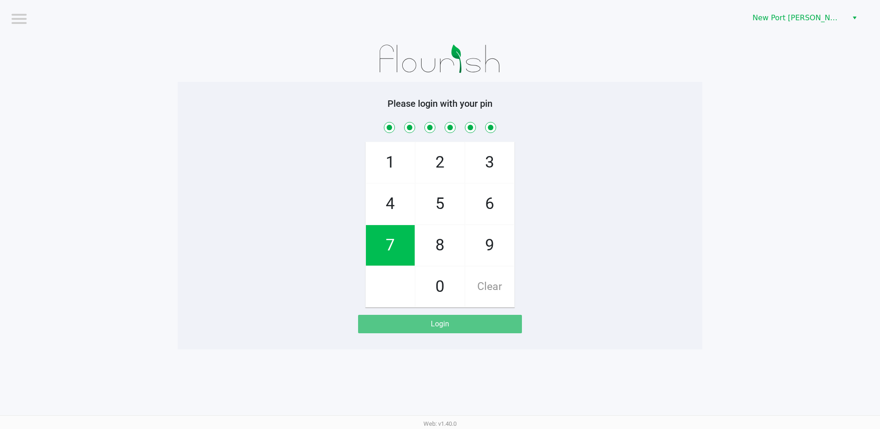
checkbox input "true"
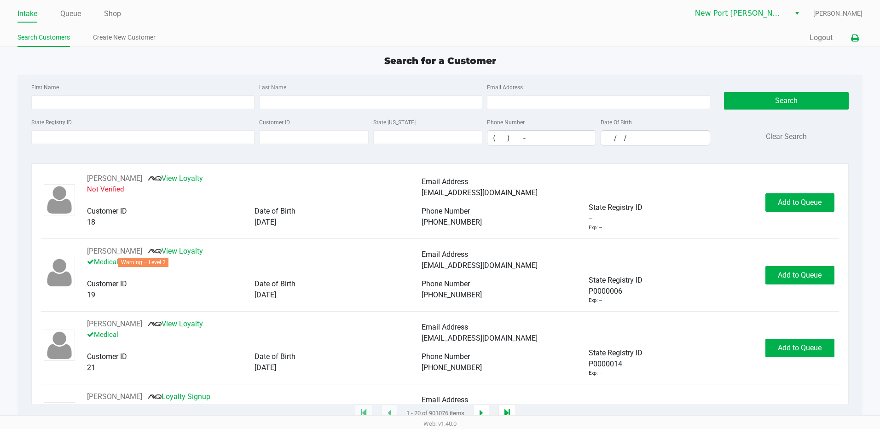
click at [852, 38] on icon at bounding box center [855, 38] width 8 height 6
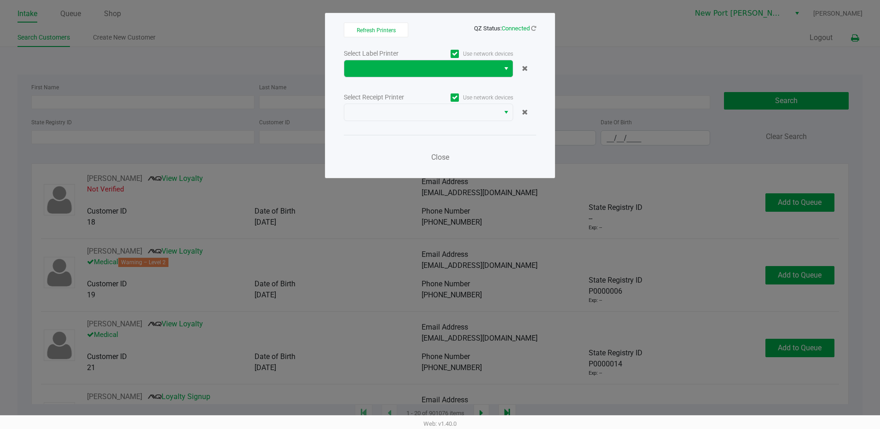
click at [503, 67] on span "Select" at bounding box center [505, 68] width 7 height 11
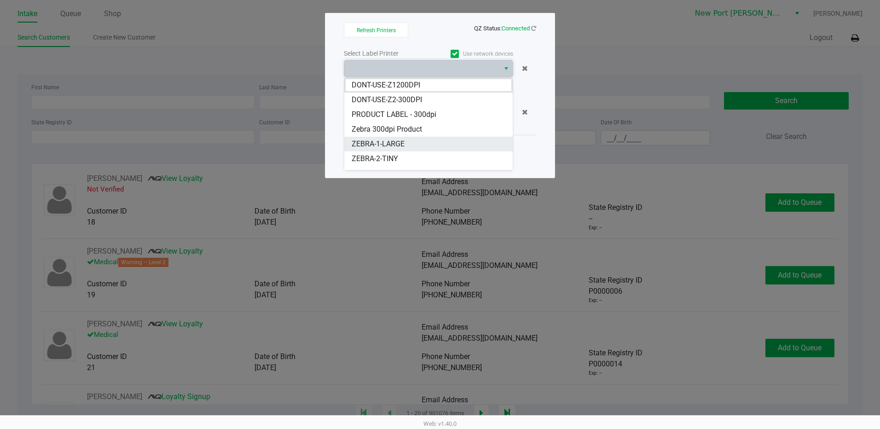
scroll to position [70, 0]
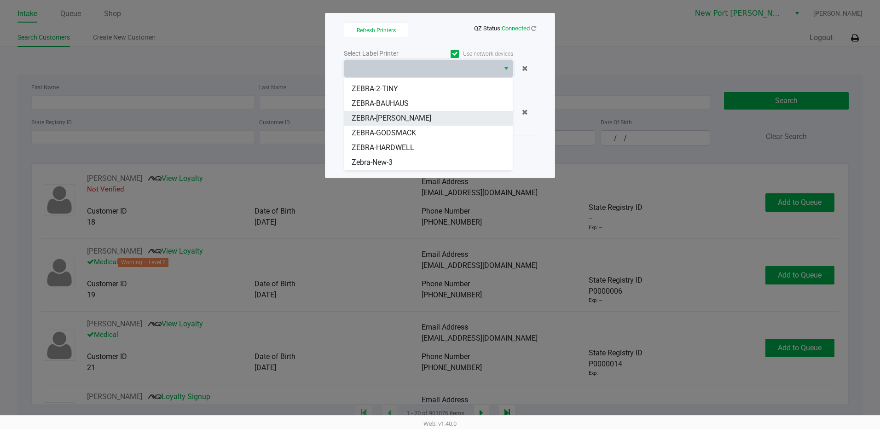
click at [401, 115] on span "ZEBRA-[PERSON_NAME]" at bounding box center [392, 118] width 80 height 11
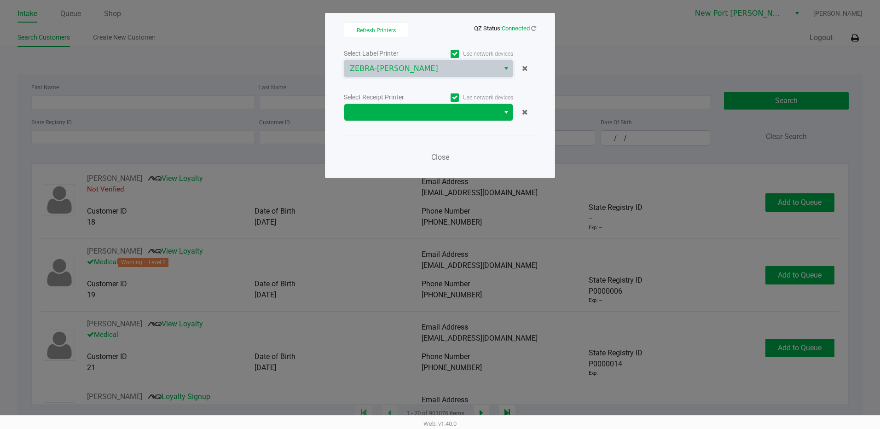
click at [504, 114] on span "Select" at bounding box center [505, 112] width 7 height 11
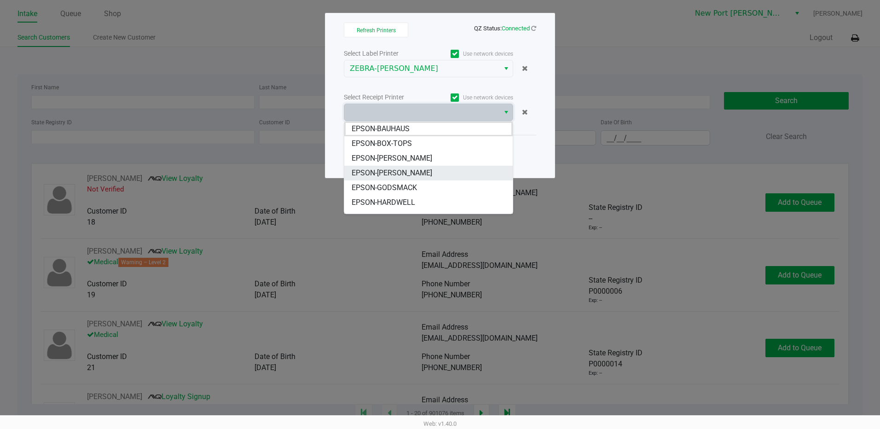
click at [398, 171] on span "EPSON-[PERSON_NAME]" at bounding box center [392, 172] width 81 height 11
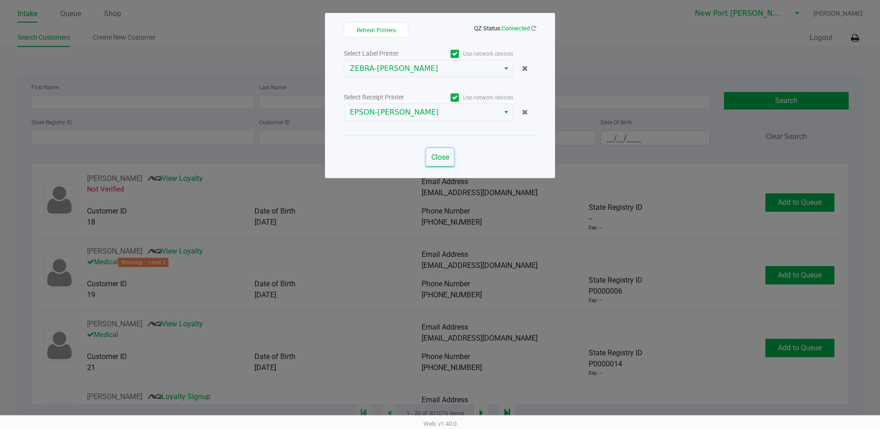
click at [445, 159] on span "Close" at bounding box center [440, 157] width 18 height 9
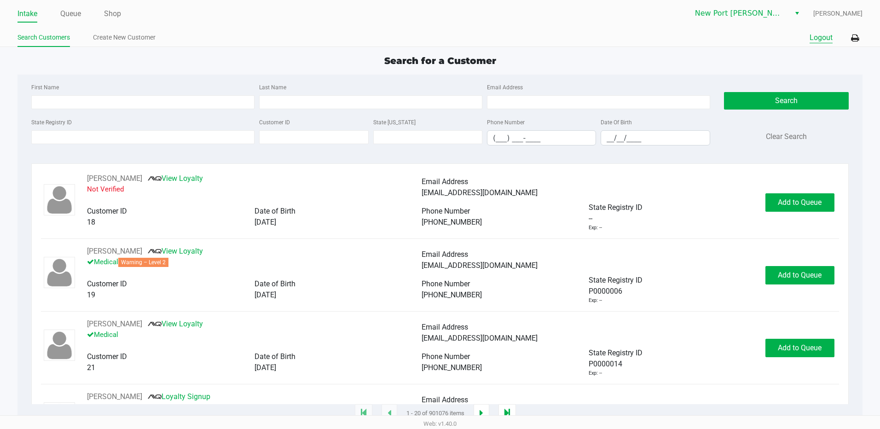
click at [813, 34] on button "Logout" at bounding box center [820, 37] width 23 height 11
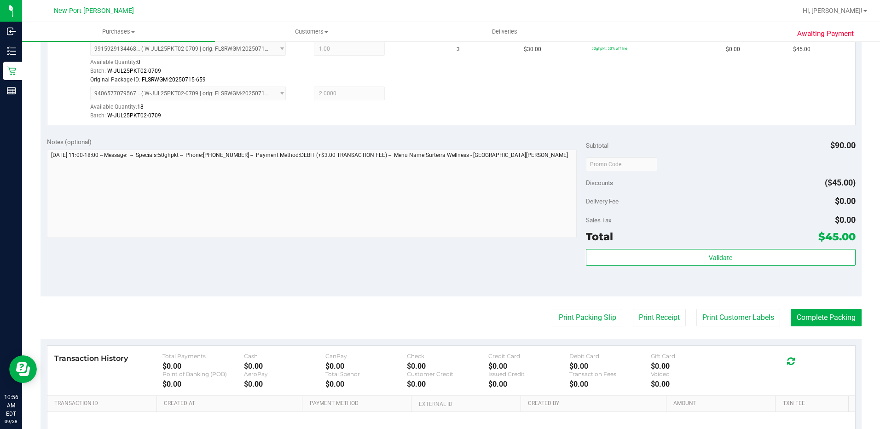
scroll to position [276, 0]
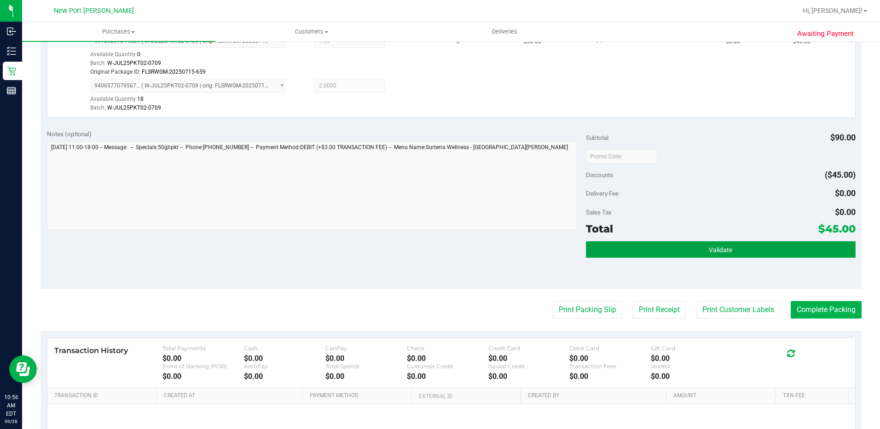
click at [727, 249] on button "Validate" at bounding box center [721, 249] width 270 height 17
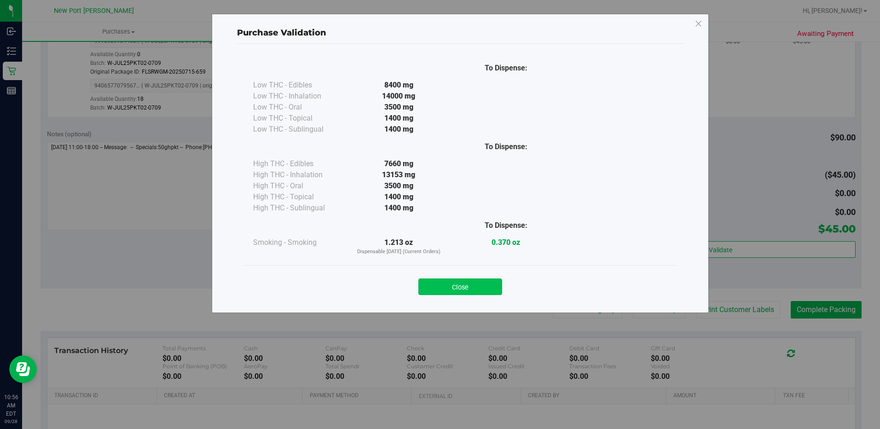
click at [490, 291] on button "Close" at bounding box center [460, 286] width 84 height 17
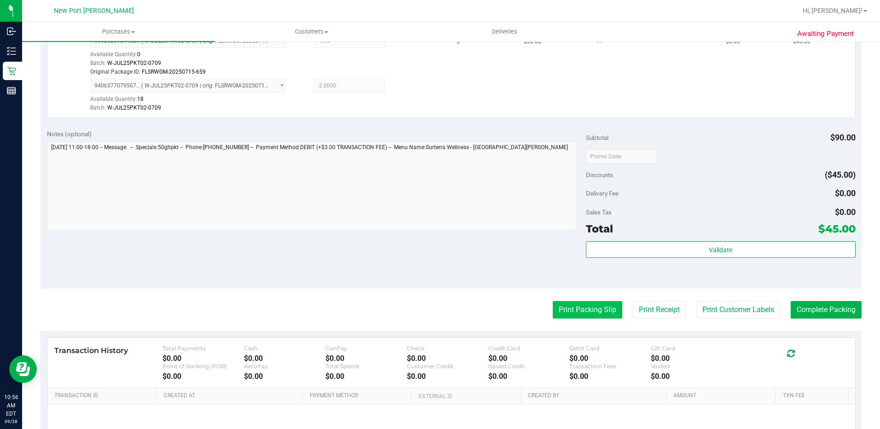
click at [578, 306] on button "Print Packing Slip" at bounding box center [587, 309] width 69 height 17
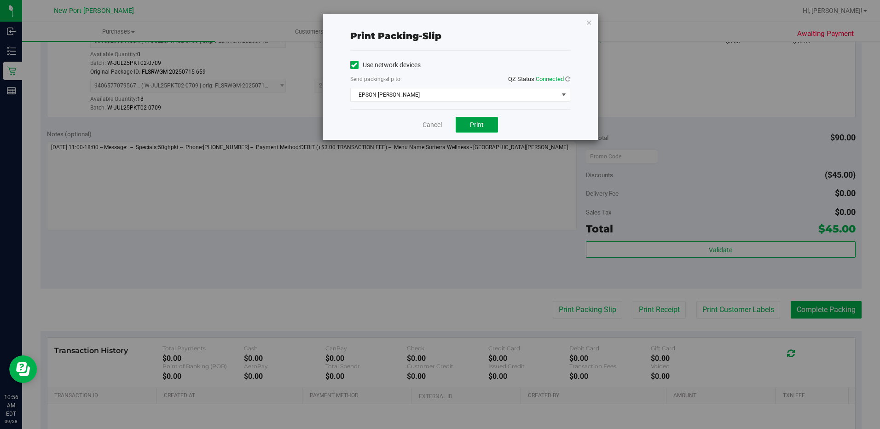
click at [482, 121] on span "Print" at bounding box center [477, 124] width 14 height 7
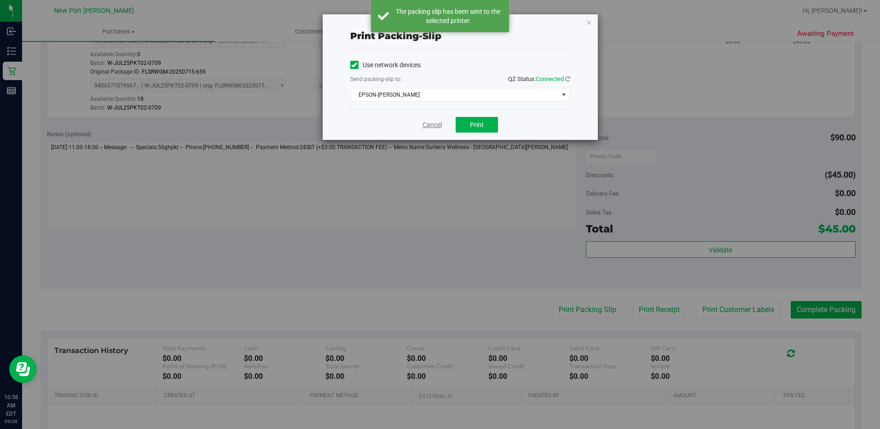
click at [432, 126] on link "Cancel" at bounding box center [431, 125] width 19 height 10
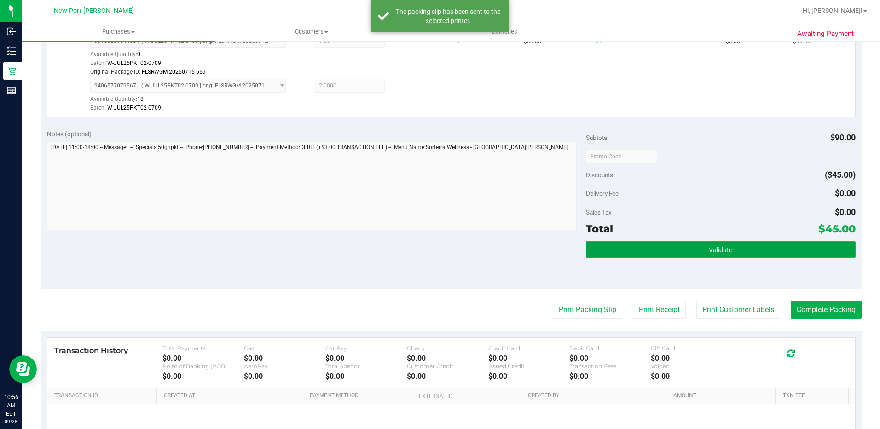
click at [698, 250] on button "Validate" at bounding box center [721, 249] width 270 height 17
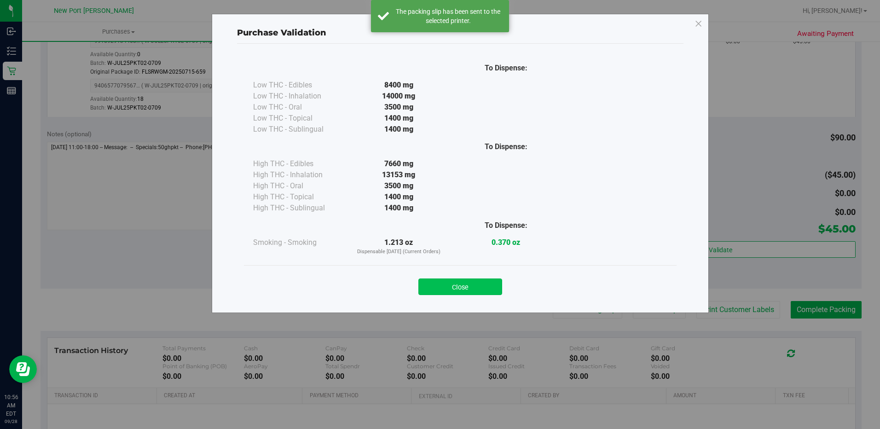
click at [452, 286] on button "Close" at bounding box center [460, 286] width 84 height 17
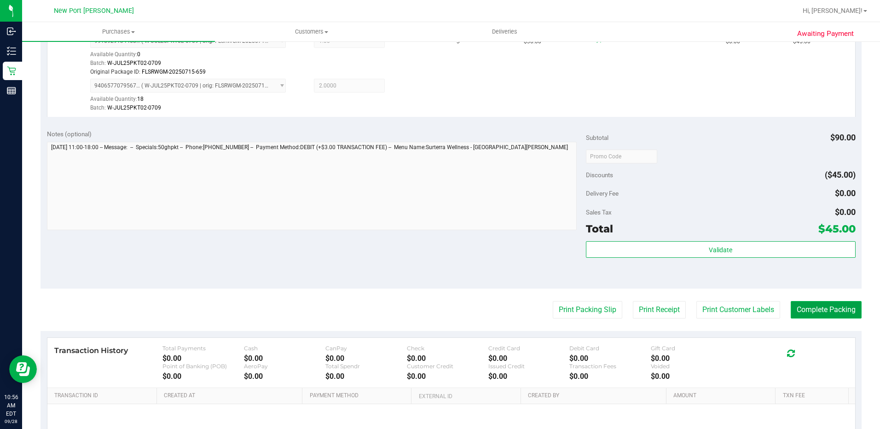
click at [804, 312] on button "Complete Packing" at bounding box center [825, 309] width 71 height 17
